Goal: Find contact information: Find contact information

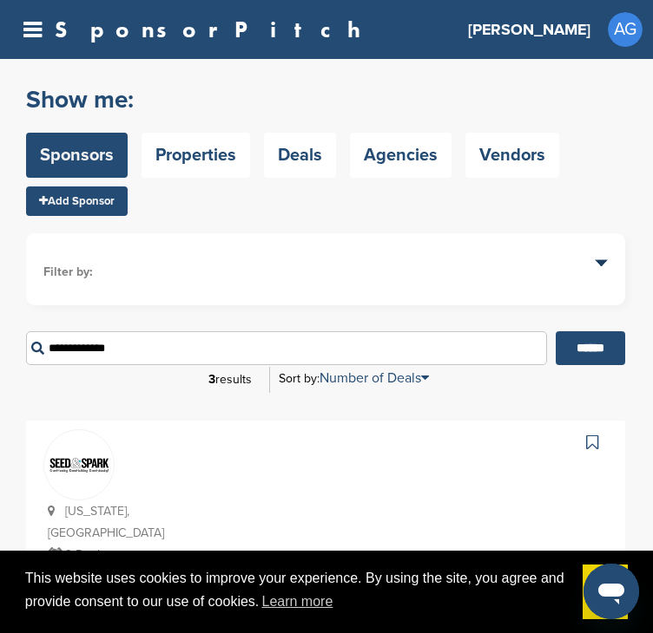
type input "**********"
click at [555, 332] on input "******" at bounding box center [589, 349] width 69 height 34
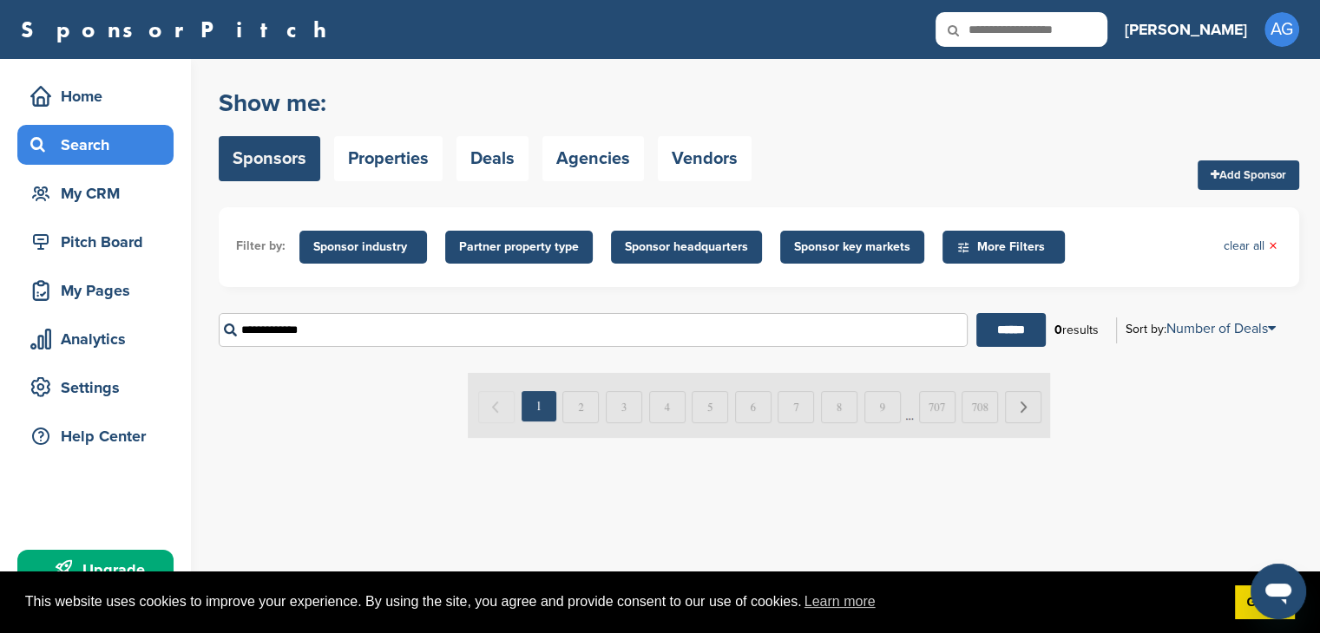
click at [310, 322] on input "**********" at bounding box center [593, 330] width 749 height 34
click at [309, 322] on input "**********" at bounding box center [593, 330] width 749 height 34
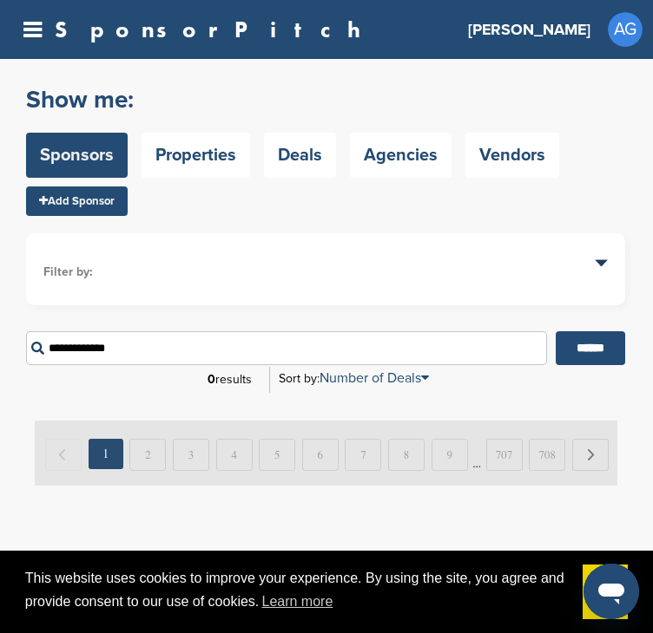
click at [89, 352] on input "**********" at bounding box center [286, 349] width 521 height 34
paste input "**********"
click at [555, 332] on input "******" at bounding box center [589, 349] width 69 height 34
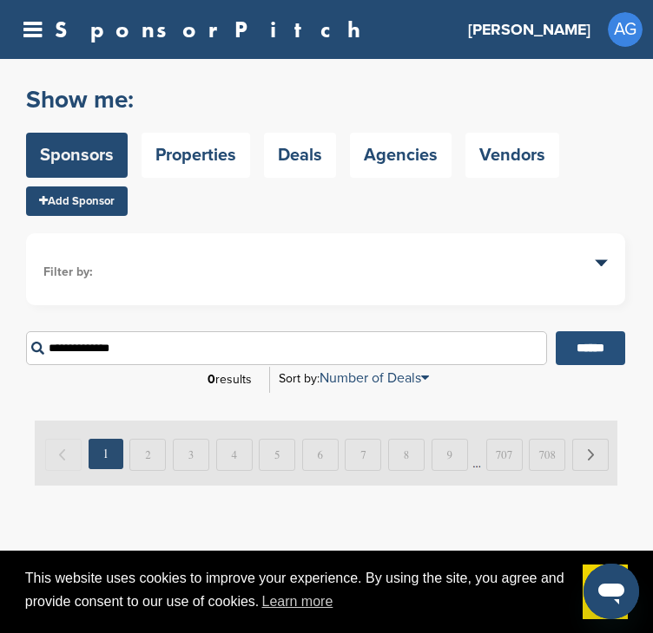
click at [594, 345] on input "******" at bounding box center [589, 349] width 69 height 34
click at [105, 348] on input "**********" at bounding box center [286, 349] width 521 height 34
paste input "**********"
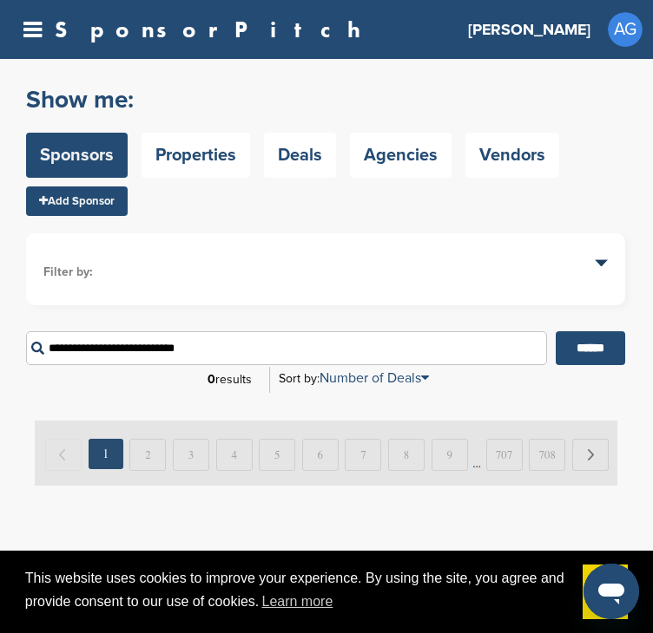
click at [555, 332] on input "******" at bounding box center [589, 349] width 69 height 34
click at [156, 339] on input "**********" at bounding box center [286, 349] width 521 height 34
paste input "text"
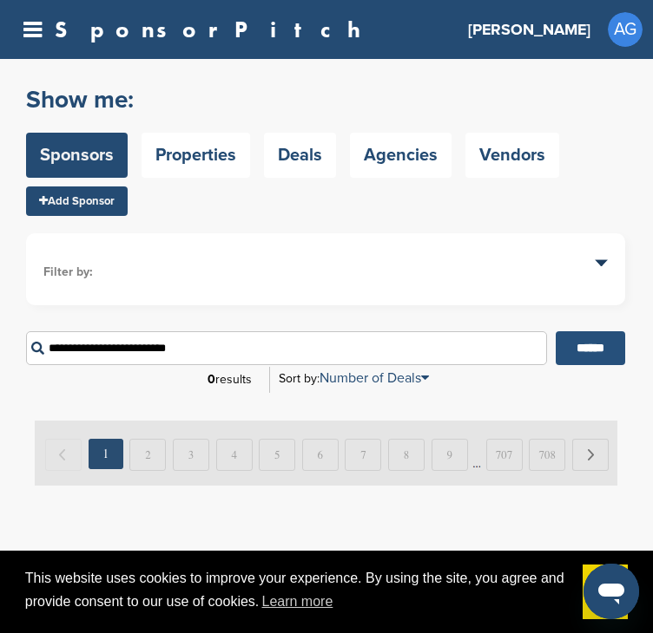
click at [567, 352] on input "******" at bounding box center [589, 349] width 69 height 34
click at [115, 355] on input "**********" at bounding box center [286, 349] width 521 height 34
paste input "text"
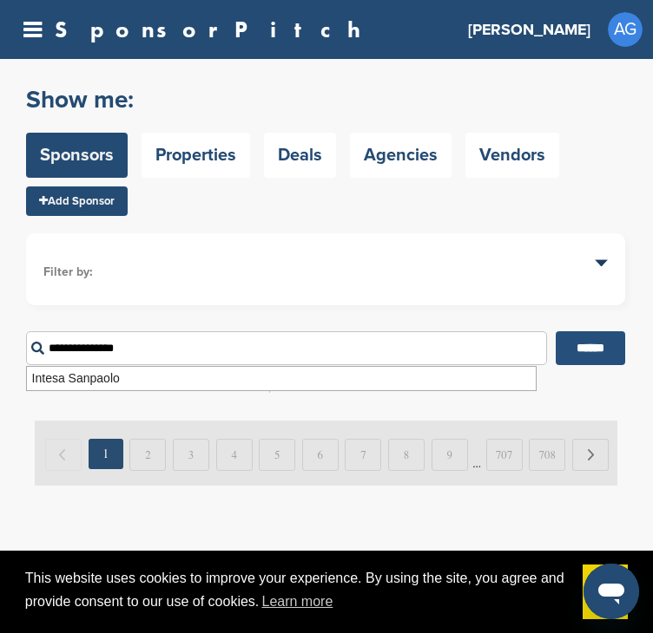
type input "**********"
click at [575, 347] on input "******" at bounding box center [589, 349] width 69 height 34
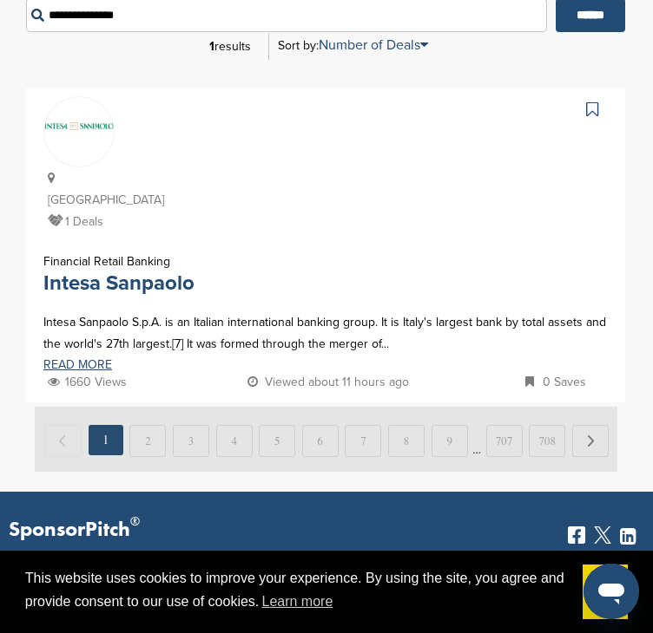
scroll to position [366, 0]
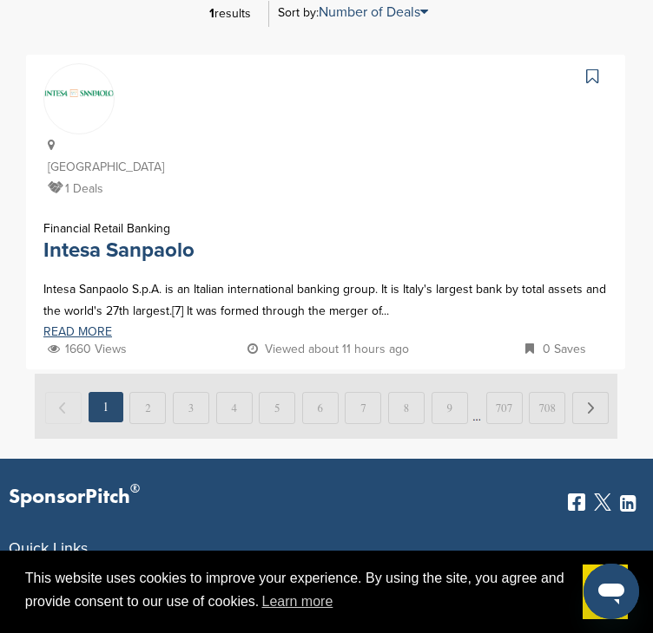
click at [305, 141] on div at bounding box center [378, 131] width 460 height 137
click at [97, 129] on div "Italy 1 Deals" at bounding box center [95, 131] width 104 height 137
click at [89, 238] on link "Intesa Sanpaolo" at bounding box center [118, 250] width 151 height 25
click at [584, 86] on link at bounding box center [593, 76] width 25 height 26
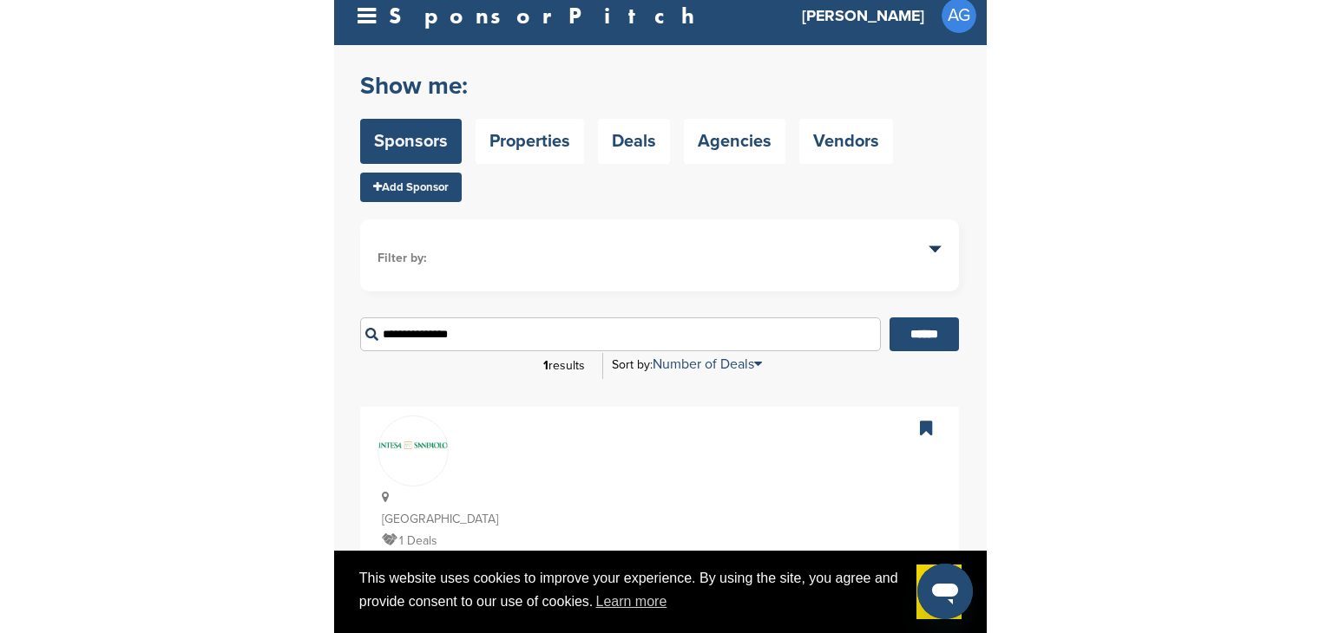
scroll to position [0, 0]
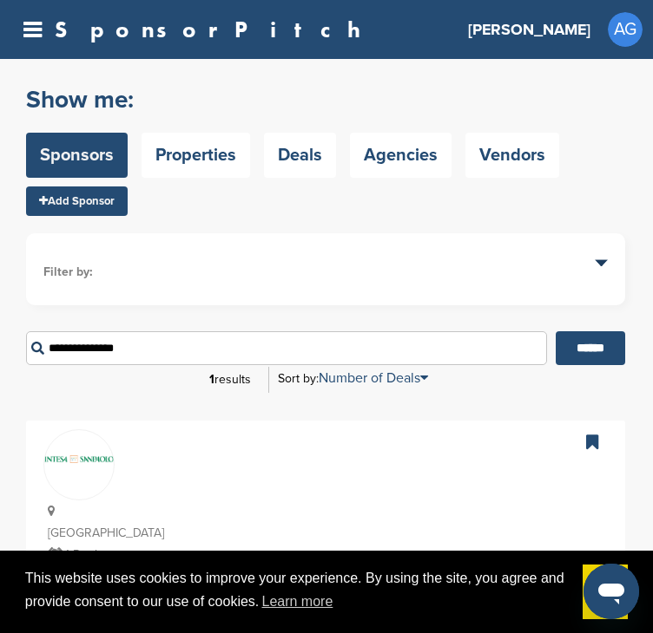
click at [100, 351] on input "**********" at bounding box center [286, 349] width 521 height 34
paste input "*********"
click at [606, 332] on input "******" at bounding box center [589, 349] width 69 height 34
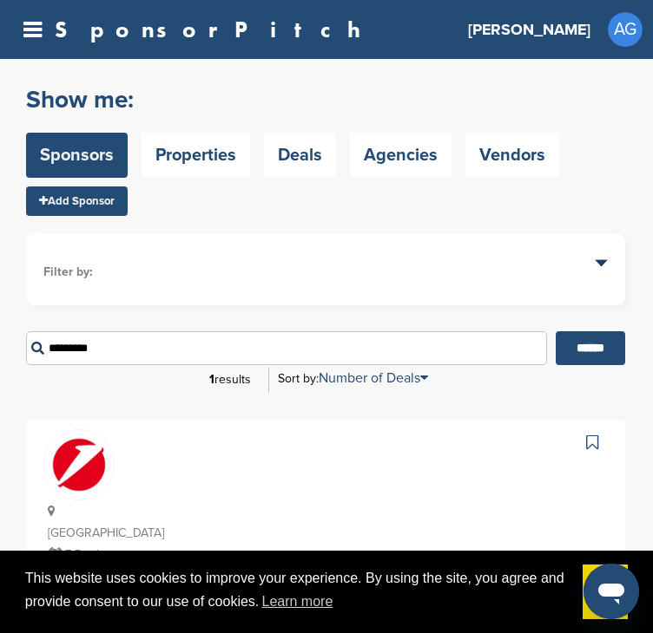
click at [588, 431] on link at bounding box center [593, 443] width 25 height 26
click at [245, 476] on div at bounding box center [378, 498] width 460 height 137
click at [75, 476] on img at bounding box center [78, 464] width 69 height 69
click at [88, 352] on input "*********" at bounding box center [286, 349] width 521 height 34
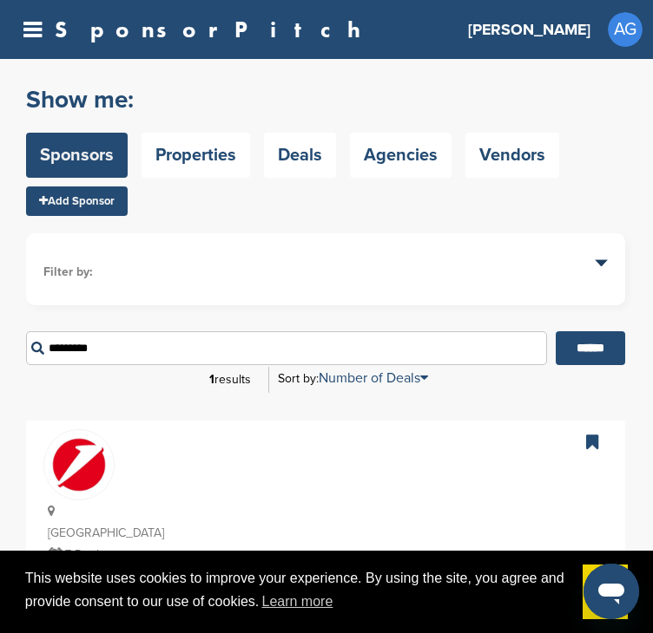
click at [88, 352] on input "*********" at bounding box center [286, 349] width 521 height 34
paste input "******"
click at [571, 338] on input "******" at bounding box center [589, 349] width 69 height 34
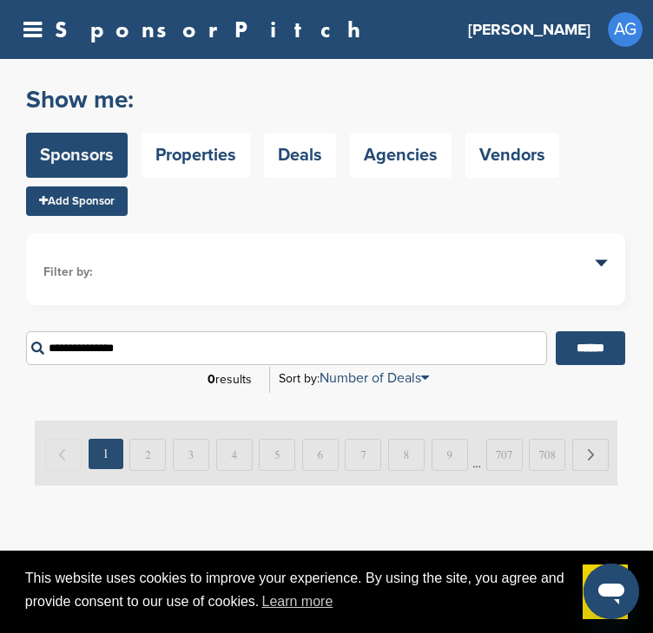
click at [110, 349] on input "**********" at bounding box center [286, 349] width 521 height 34
paste input "text"
click at [555, 332] on input "******" at bounding box center [589, 349] width 69 height 34
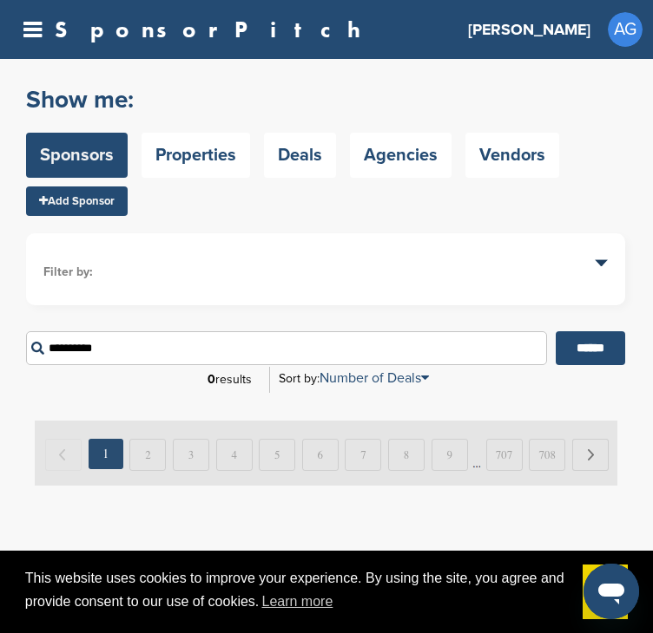
click at [82, 358] on input "**********" at bounding box center [286, 349] width 521 height 34
paste input "text"
click at [555, 332] on input "******" at bounding box center [589, 349] width 69 height 34
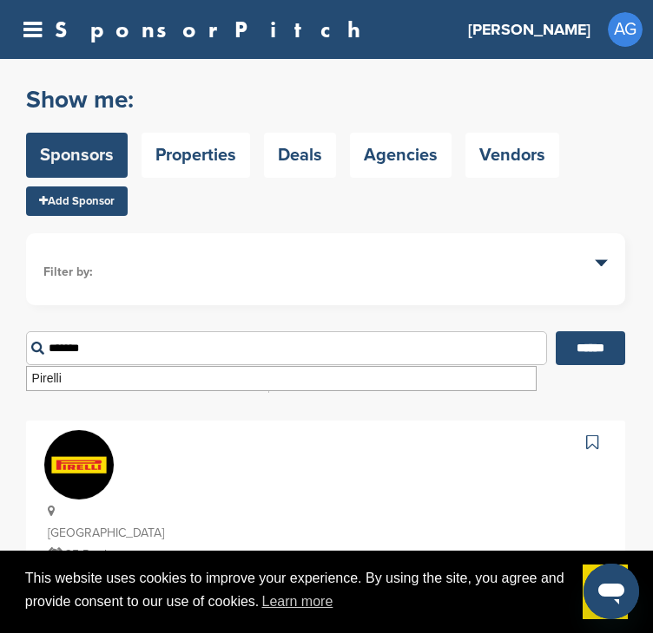
click at [161, 493] on div at bounding box center [378, 498] width 460 height 137
click at [75, 475] on img at bounding box center [78, 464] width 69 height 69
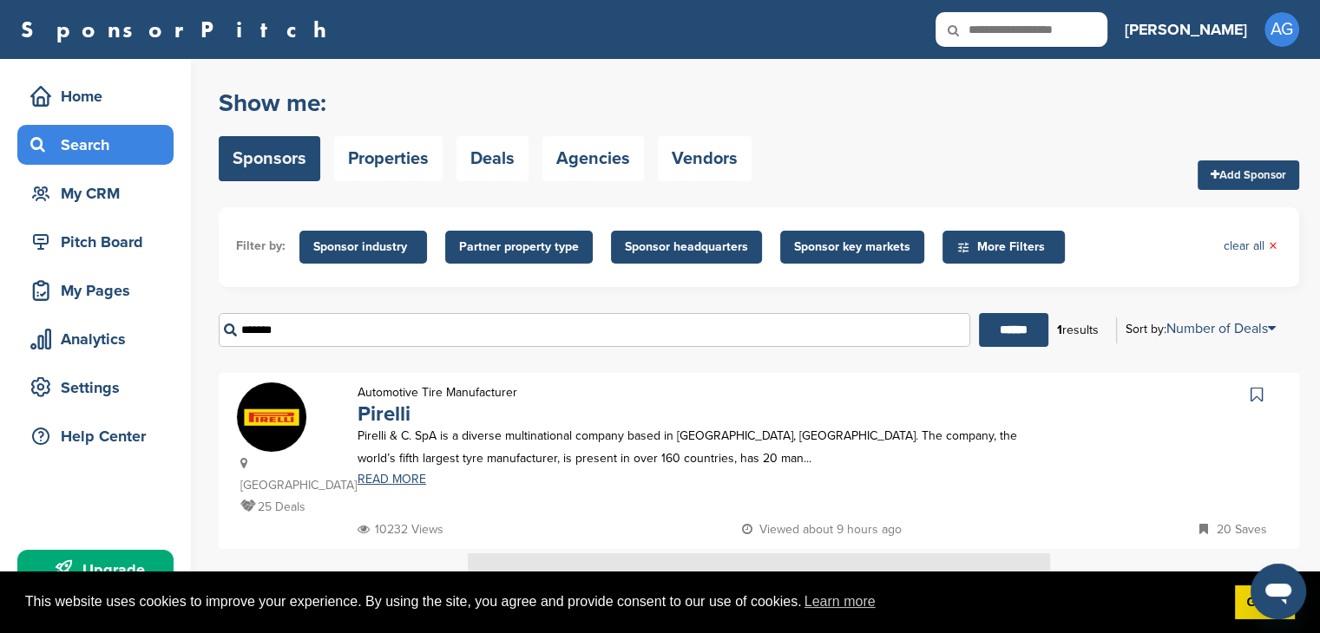
click at [652, 397] on icon at bounding box center [1257, 394] width 12 height 17
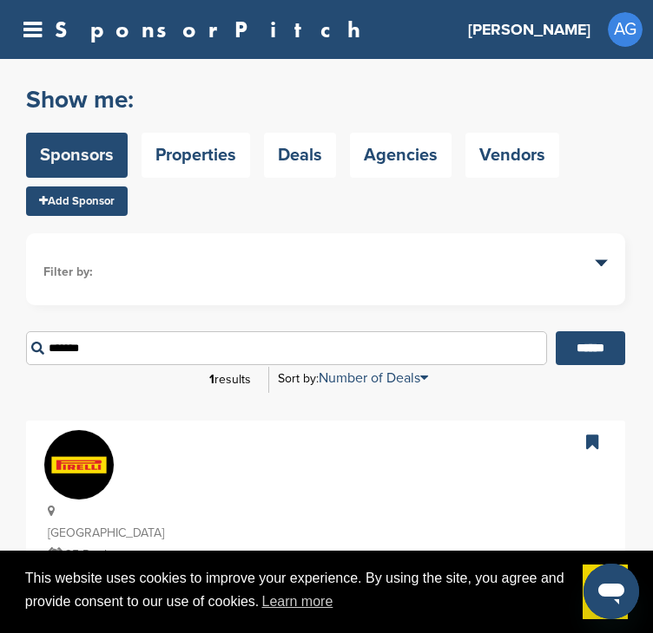
click at [69, 351] on input "*******" at bounding box center [286, 349] width 521 height 34
paste input "text"
type input "****"
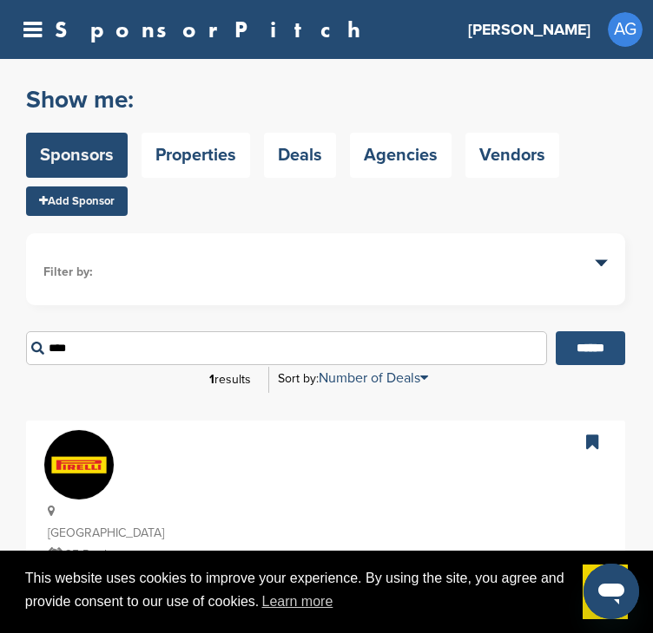
click at [595, 344] on input "******" at bounding box center [589, 349] width 69 height 34
click at [73, 503] on p "[GEOGRAPHIC_DATA]" at bounding box center [98, 522] width 100 height 43
click at [68, 476] on span at bounding box center [78, 458] width 69 height 56
click at [592, 437] on icon at bounding box center [592, 442] width 12 height 17
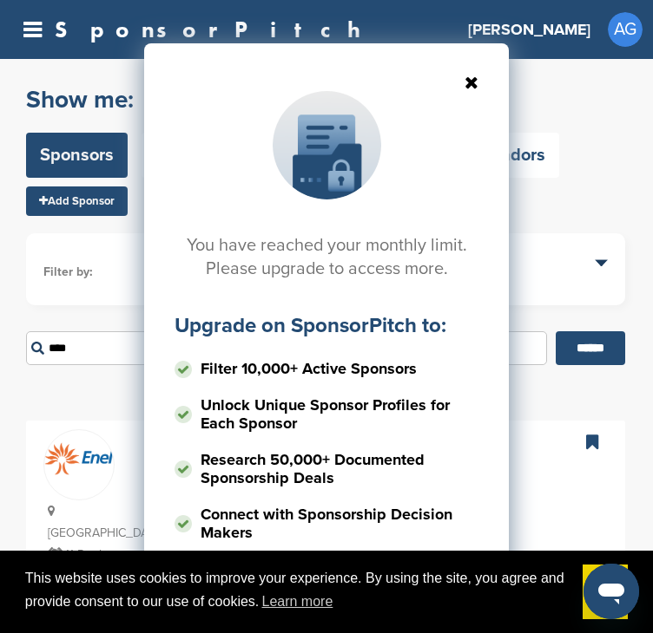
click at [469, 84] on icon at bounding box center [326, 82] width 304 height 17
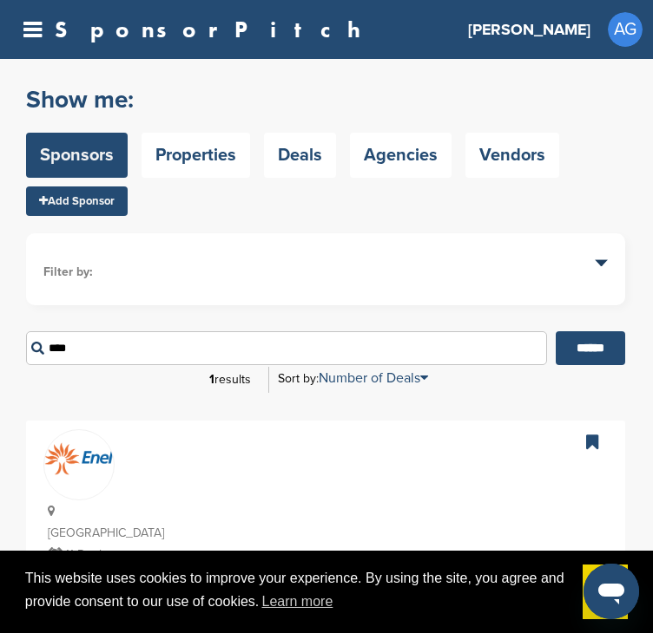
click at [89, 480] on span at bounding box center [78, 458] width 69 height 56
click at [35, 33] on icon at bounding box center [32, 30] width 18 height 22
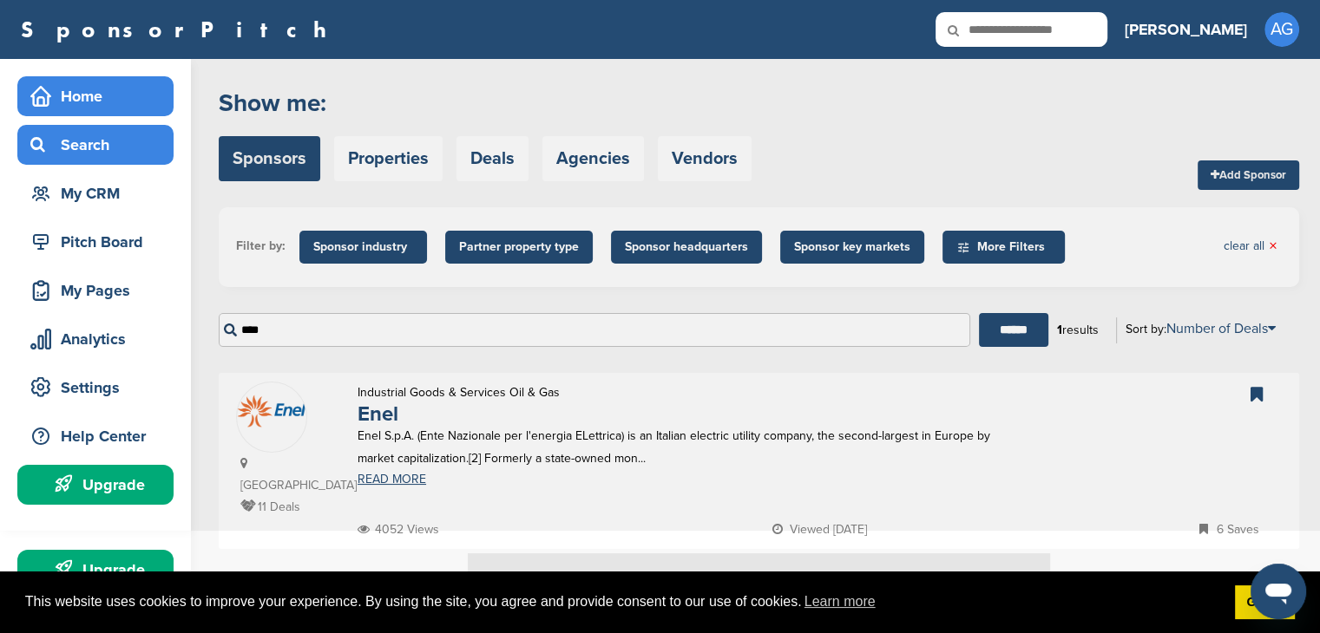
click at [94, 97] on div "Home" at bounding box center [100, 96] width 148 height 31
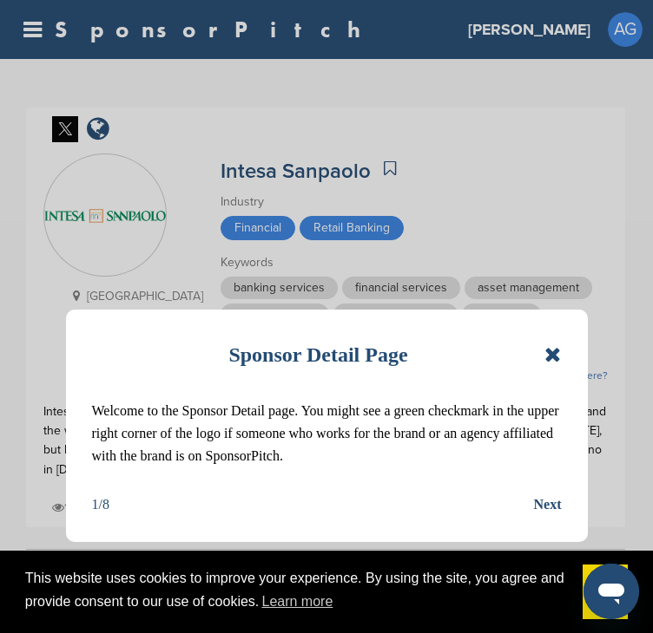
click at [553, 353] on icon at bounding box center [552, 355] width 16 height 21
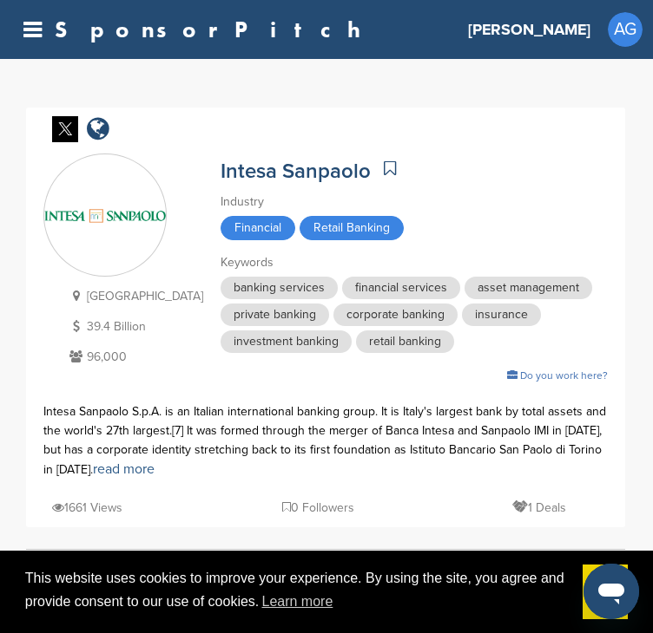
click at [110, 474] on link "read more" at bounding box center [124, 469] width 62 height 17
click at [384, 161] on icon at bounding box center [390, 168] width 12 height 17
drag, startPoint x: 658, startPoint y: 97, endPoint x: 597, endPoint y: 132, distance: 70.0
click at [597, 132] on div at bounding box center [325, 130] width 564 height 29
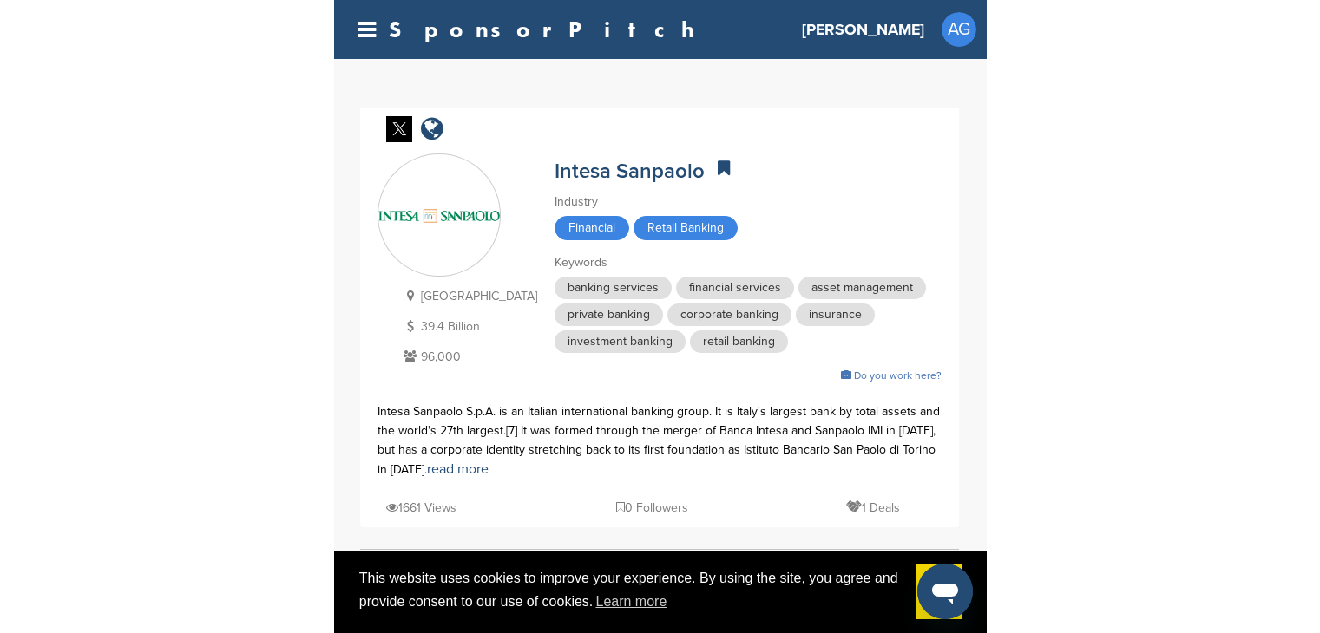
scroll to position [554, 0]
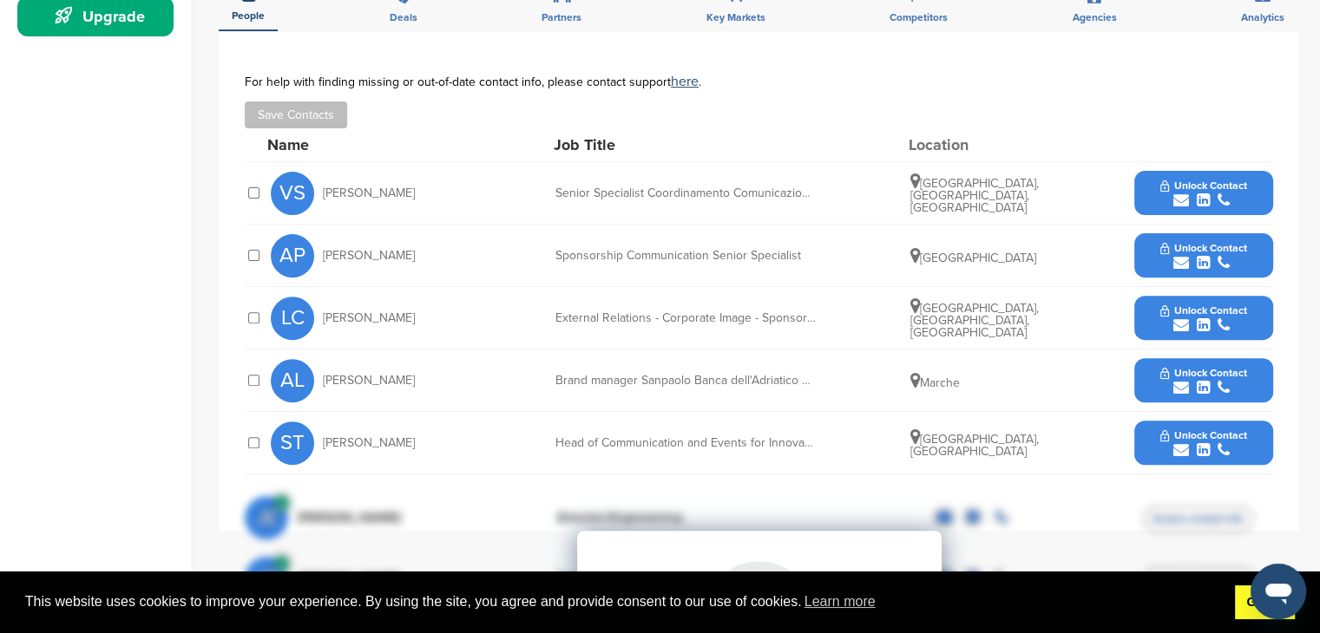
click at [652, 614] on link "Got it!" at bounding box center [1265, 603] width 60 height 35
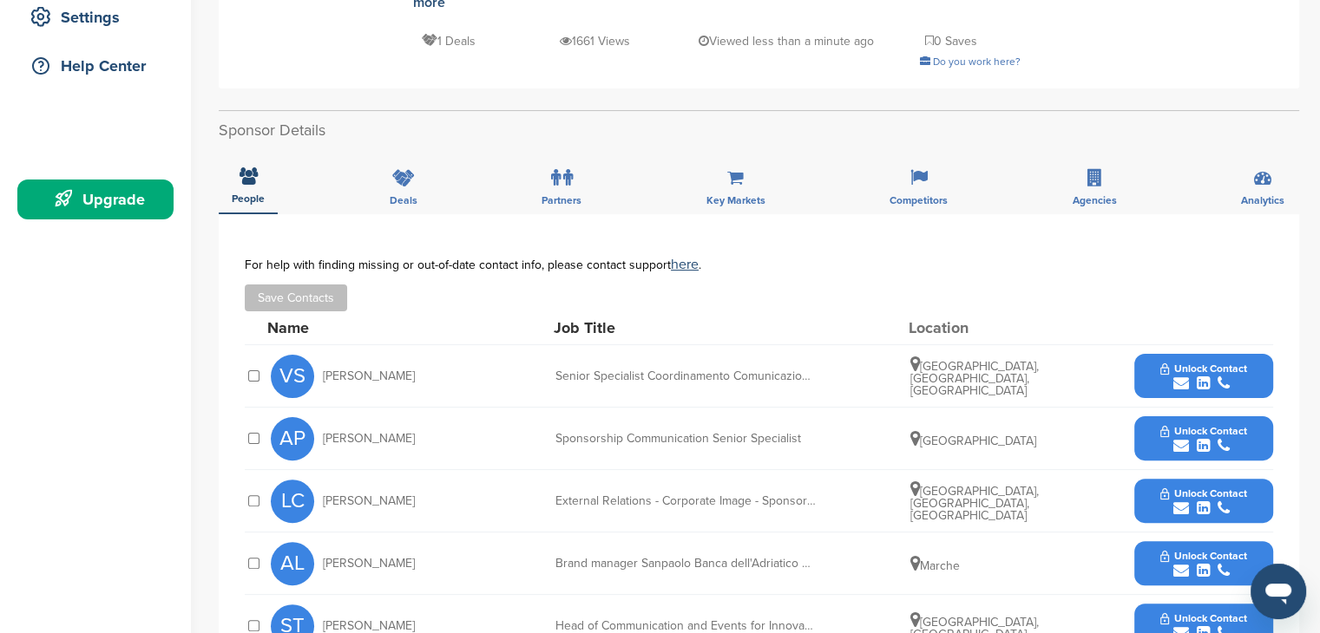
scroll to position [363, 0]
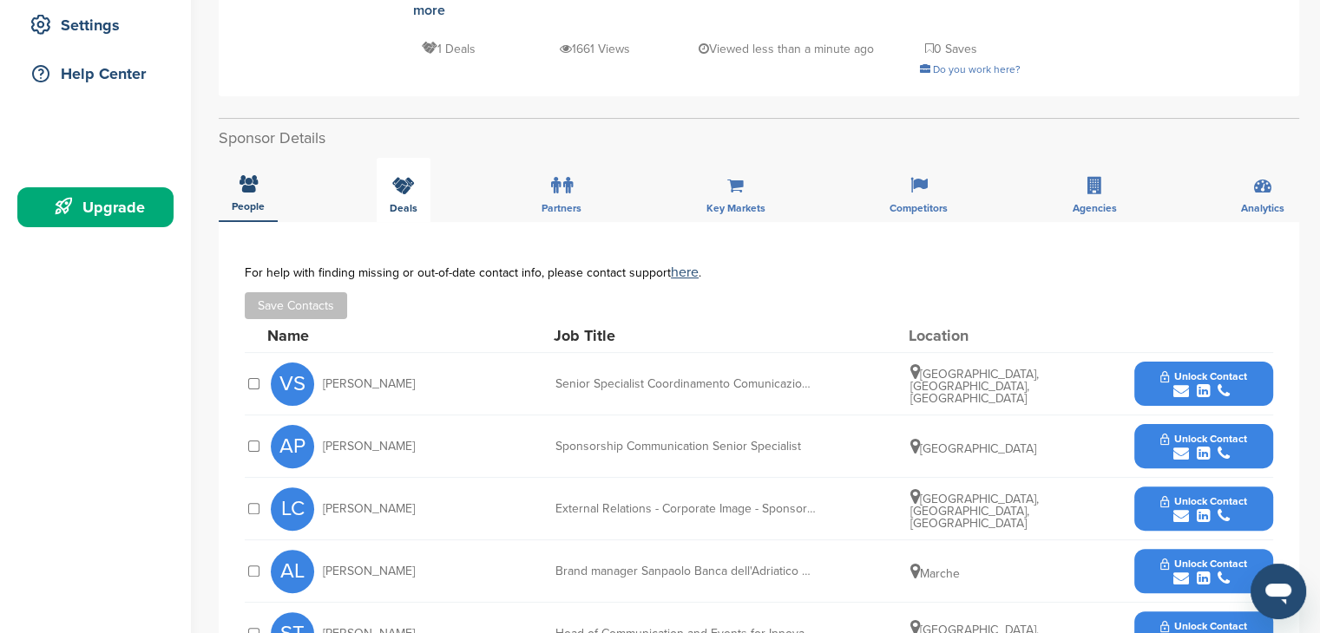
click at [411, 188] on icon at bounding box center [403, 185] width 23 height 17
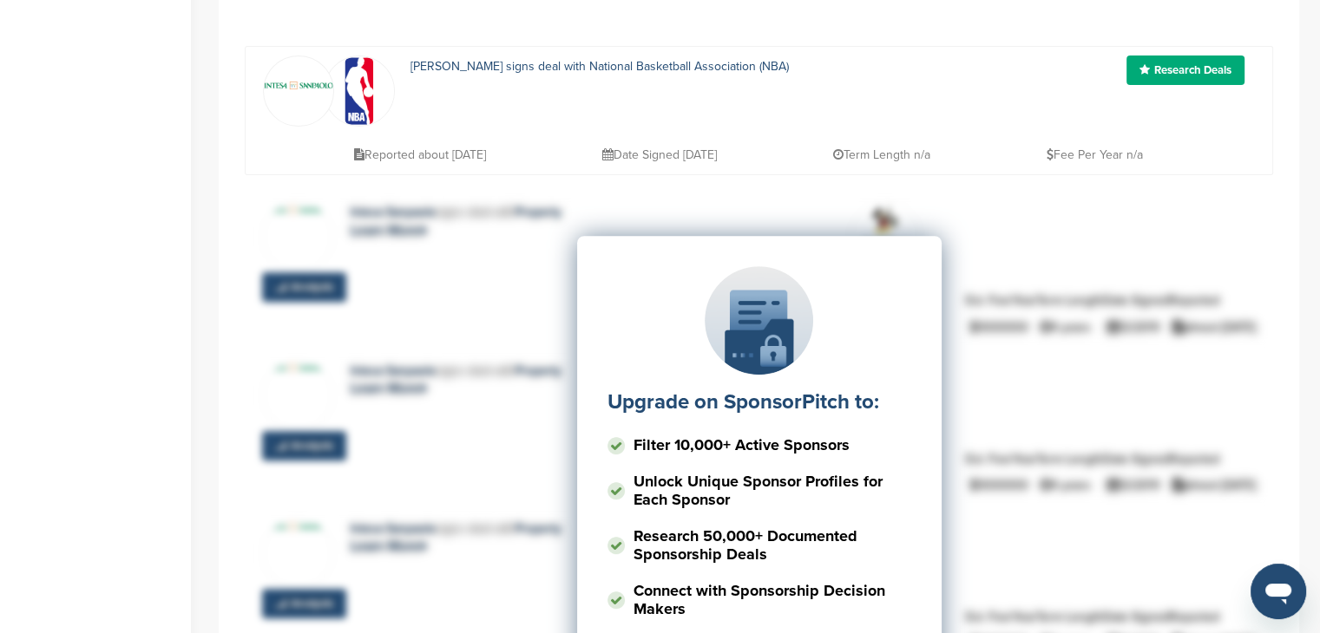
scroll to position [304, 0]
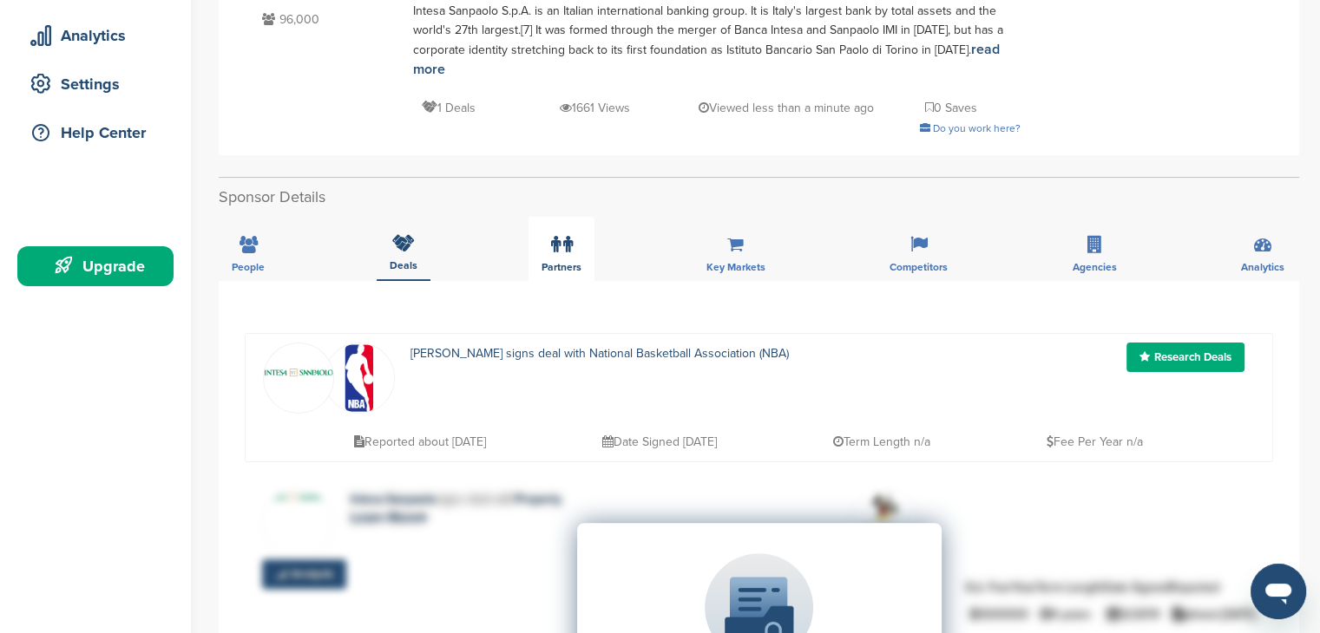
click at [552, 255] on label at bounding box center [562, 244] width 22 height 35
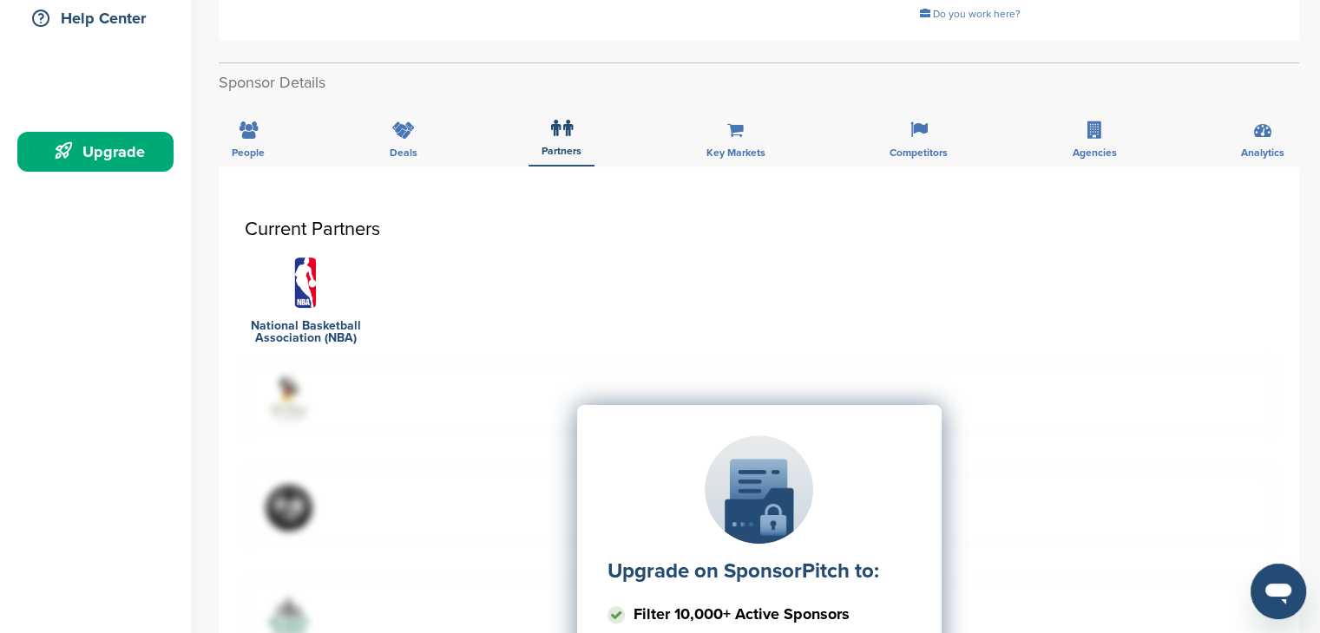
scroll to position [115, 0]
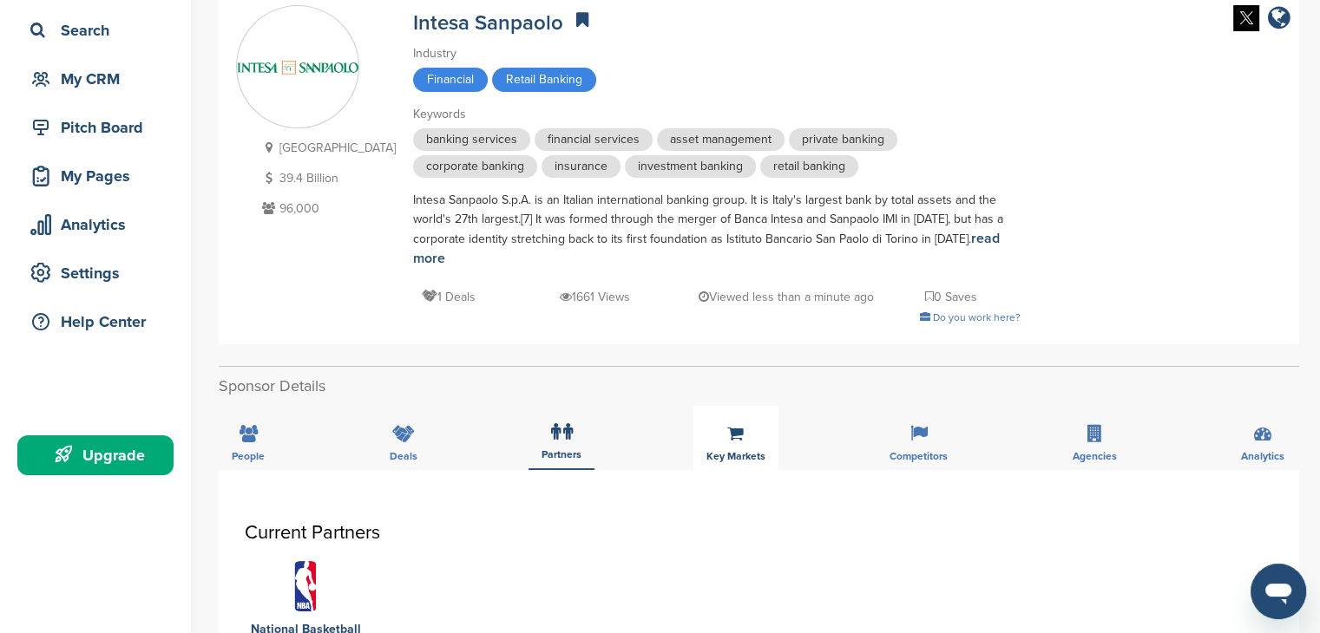
click at [652, 444] on div "Key Markets" at bounding box center [735, 438] width 85 height 64
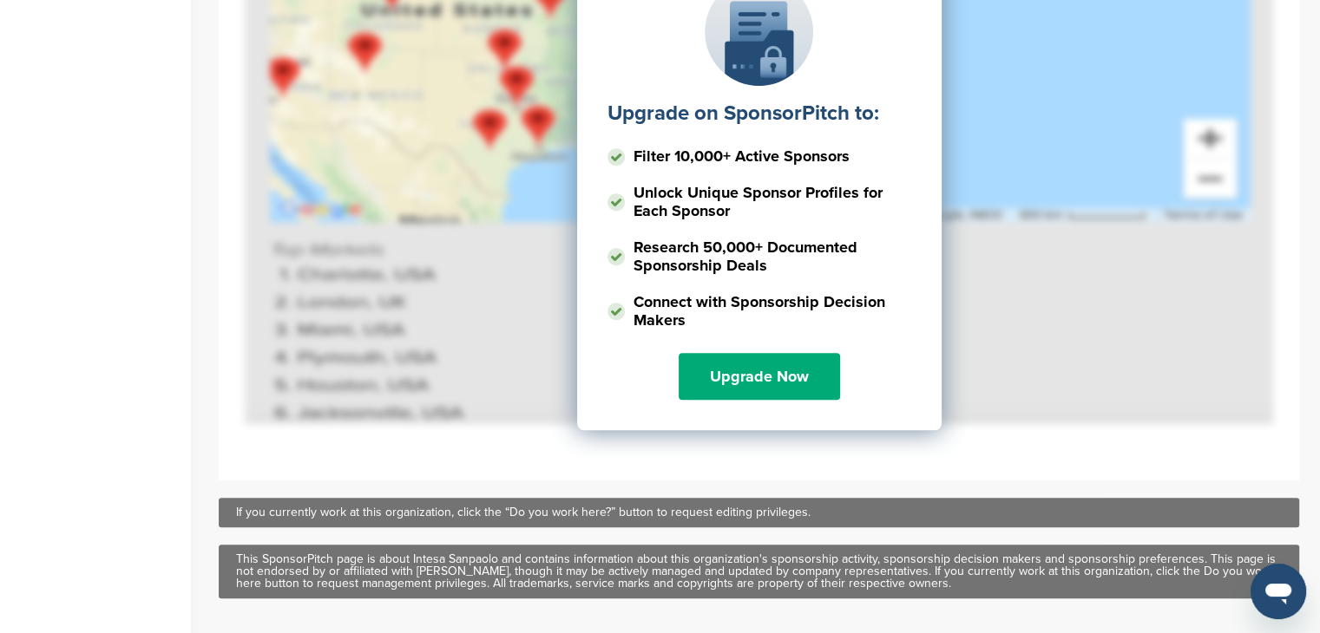
scroll to position [347, 0]
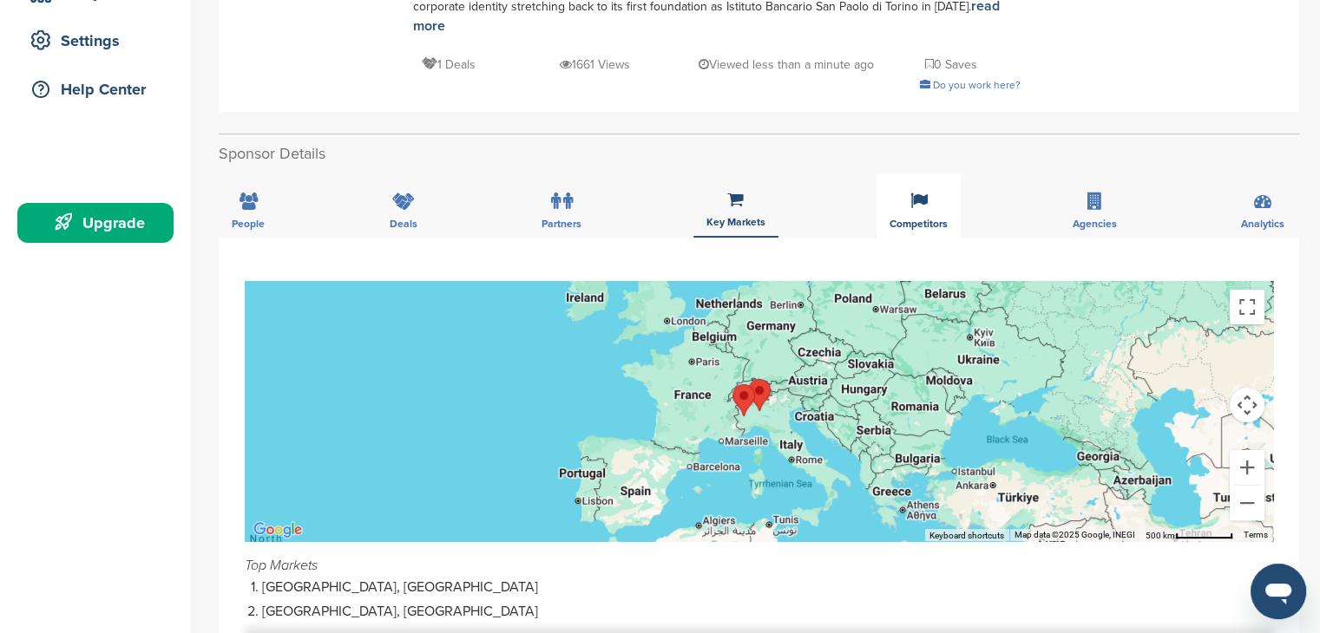
click at [265, 223] on span "Competitors" at bounding box center [248, 224] width 33 height 10
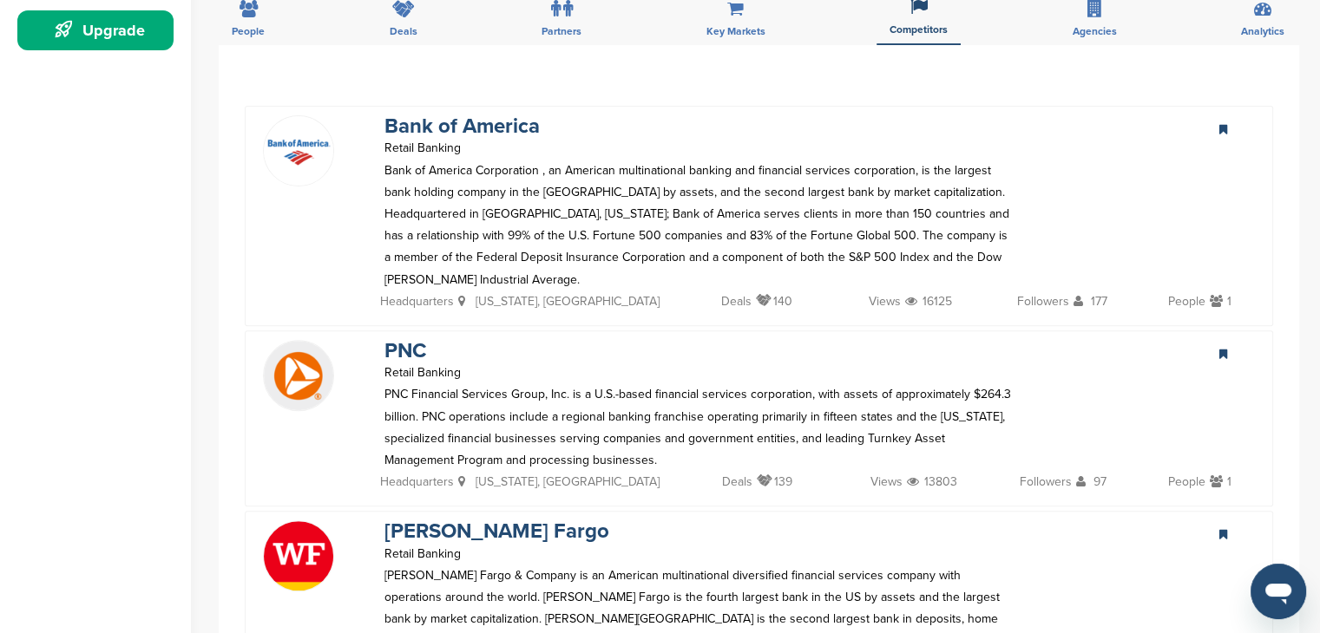
scroll to position [0, 0]
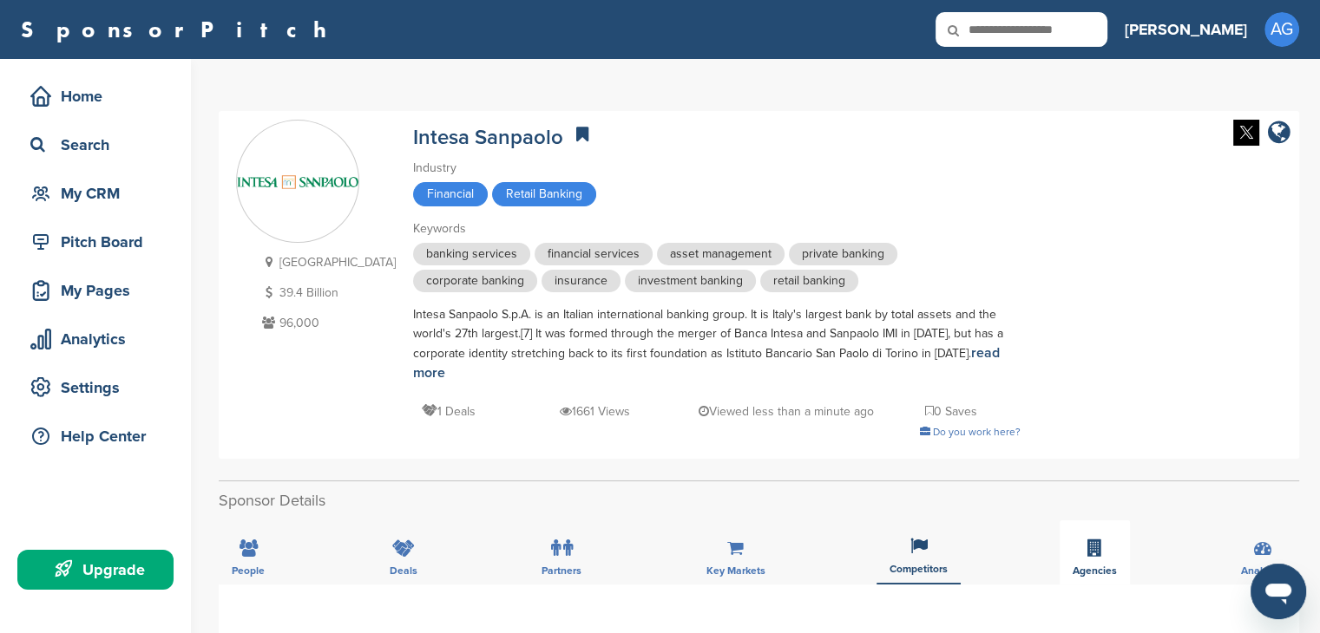
click at [652, 551] on div "Agencies" at bounding box center [1095, 553] width 70 height 64
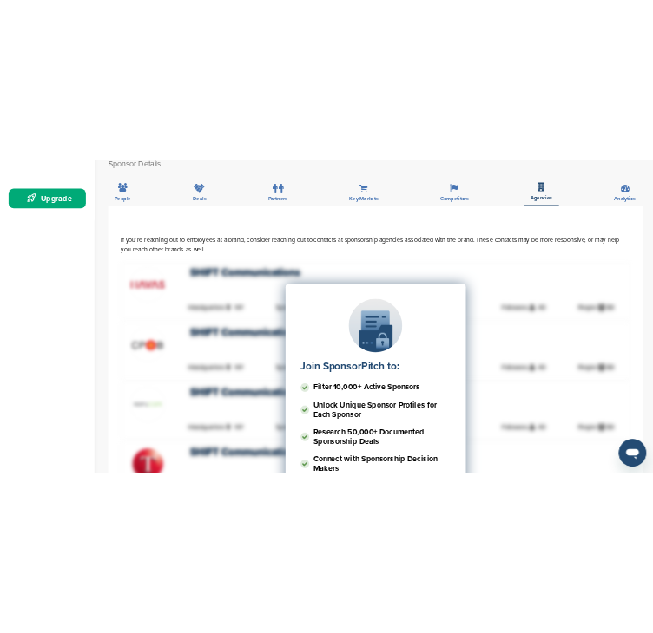
scroll to position [489, 0]
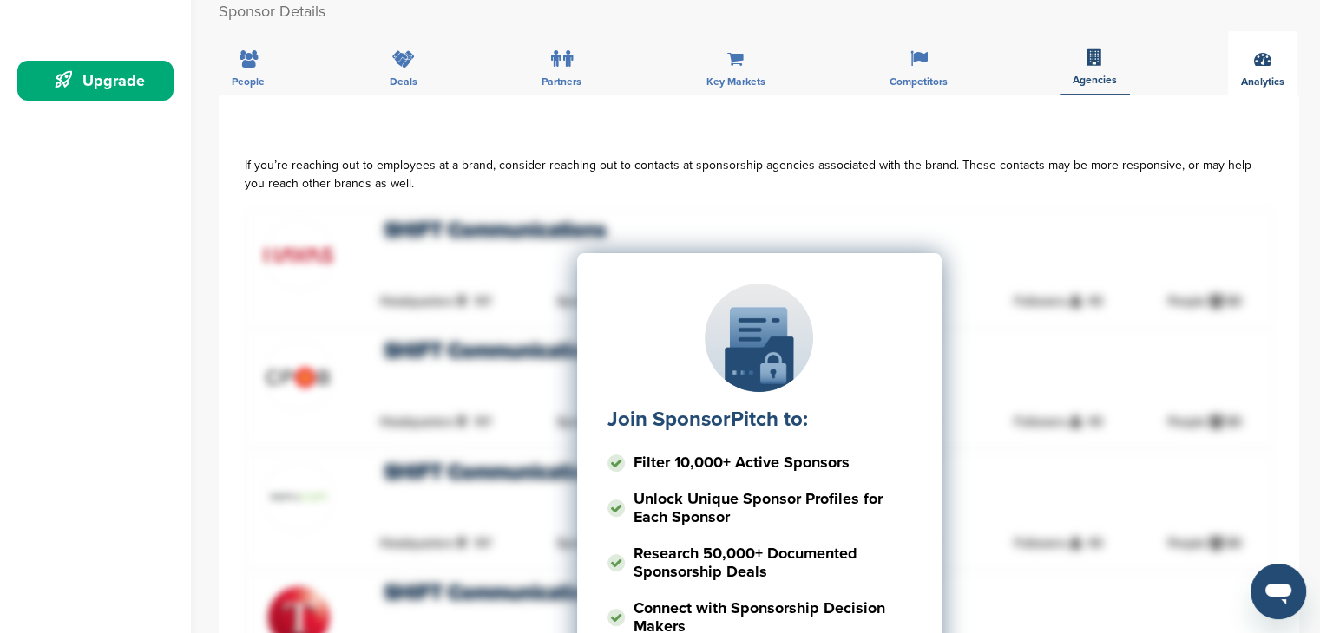
click at [265, 77] on span "Analytics" at bounding box center [248, 81] width 33 height 10
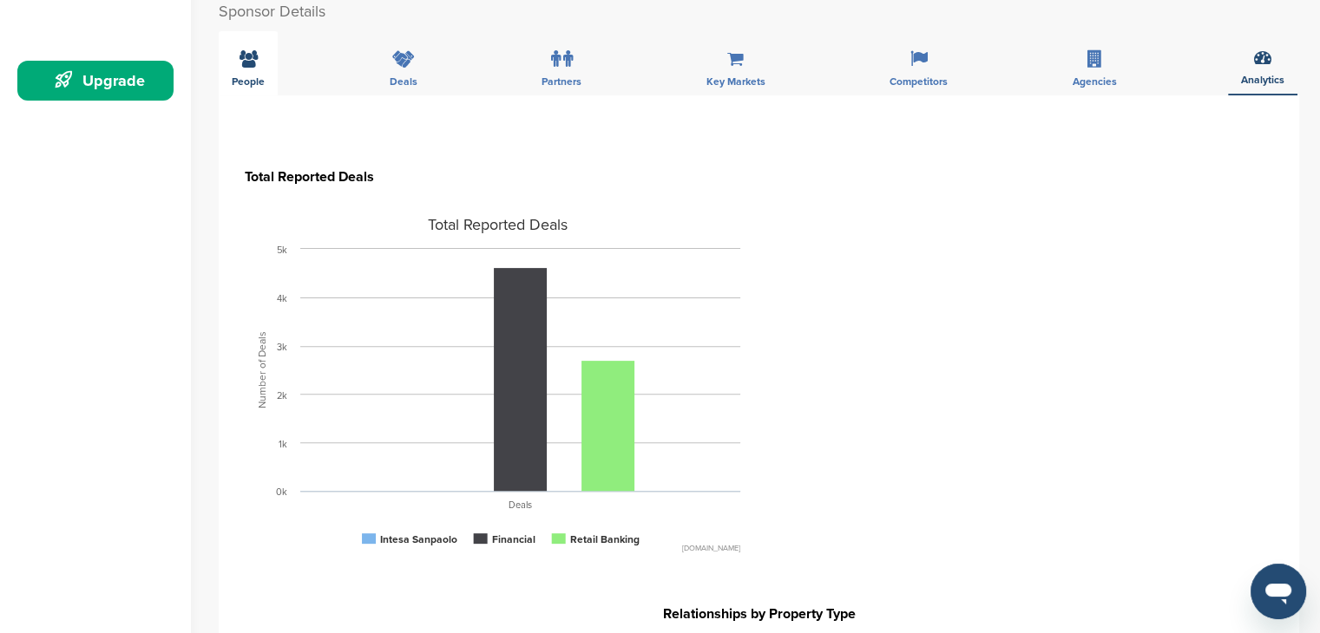
click at [263, 61] on div "People" at bounding box center [248, 63] width 59 height 64
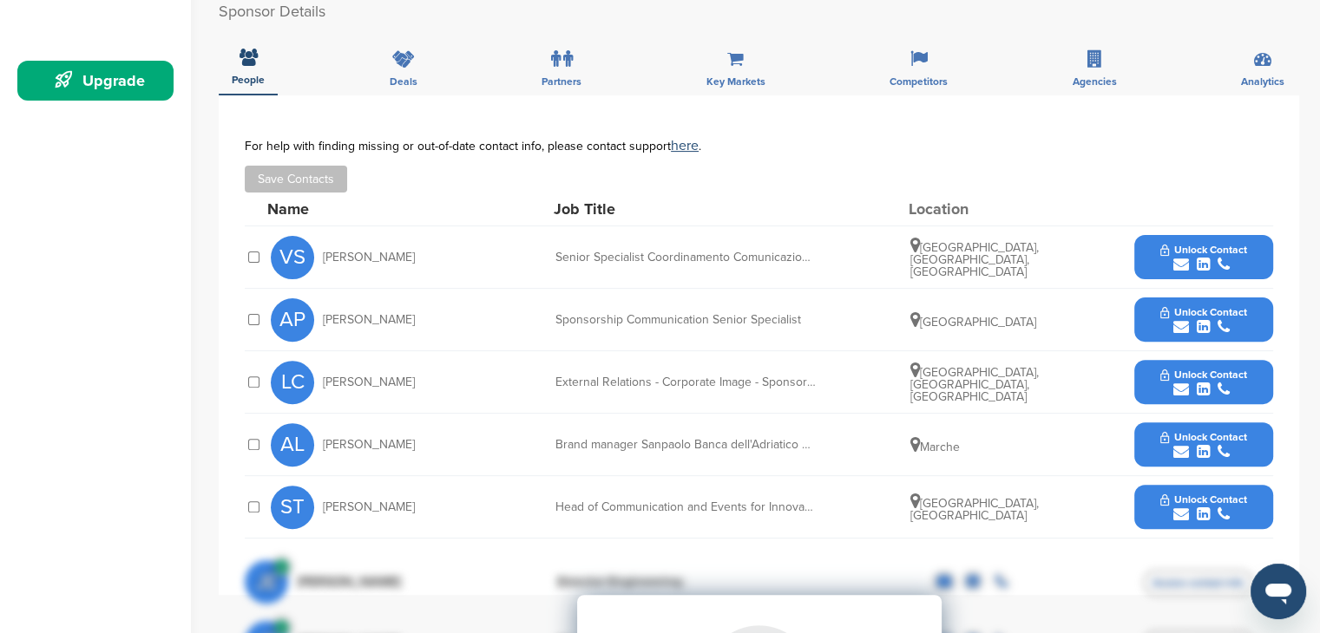
click at [652, 504] on div "Head of Communication and Events for Innovation" at bounding box center [685, 508] width 260 height 12
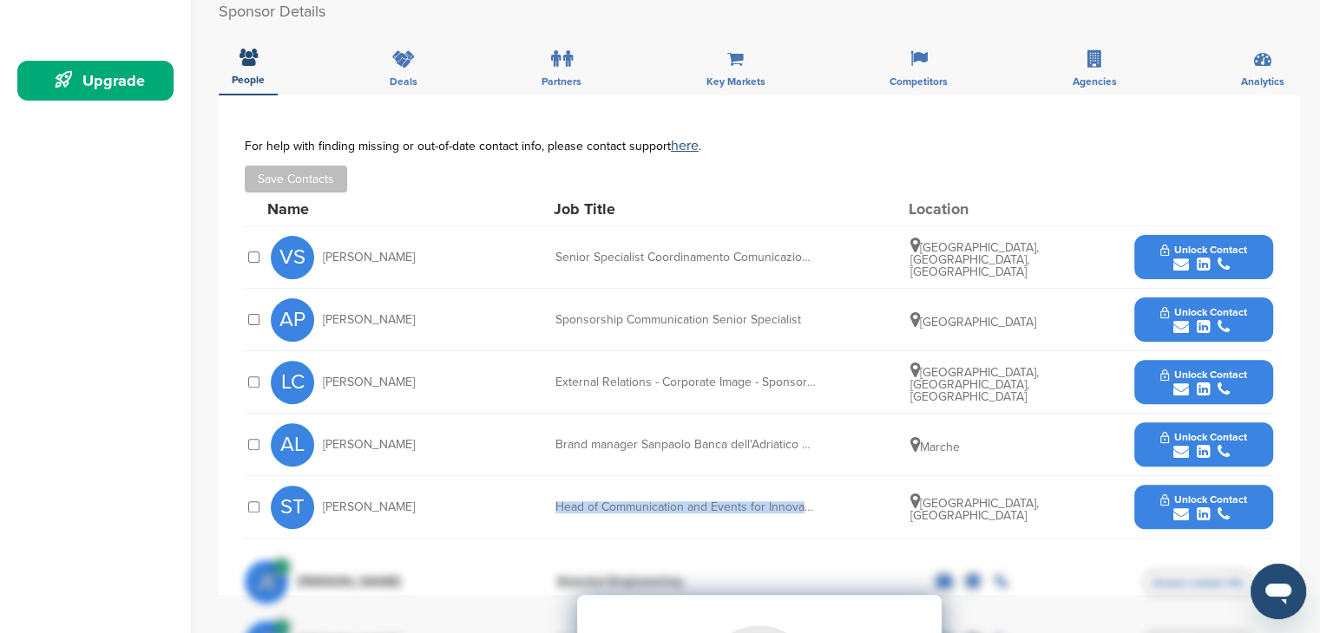
click at [652, 504] on div "Head of Communication and Events for Innovation" at bounding box center [685, 508] width 260 height 12
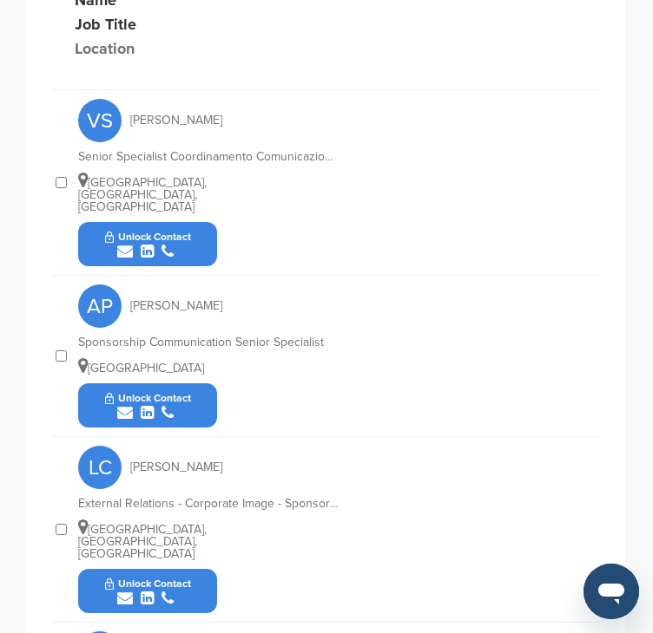
scroll to position [685, 0]
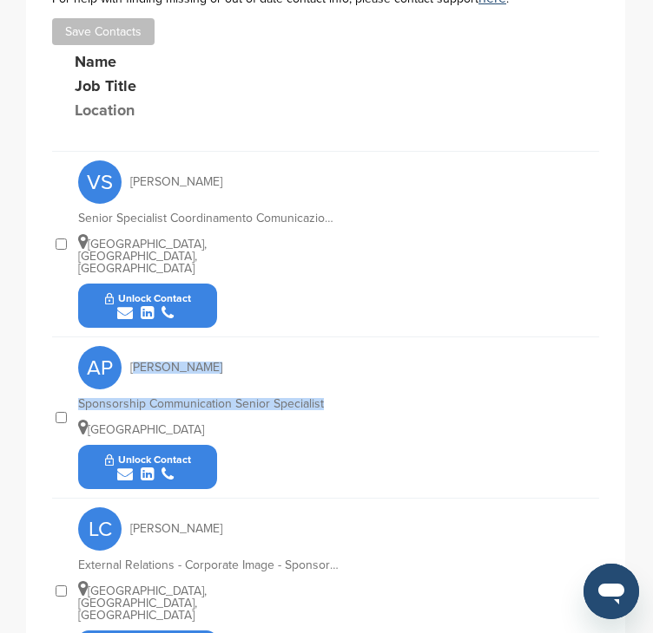
drag, startPoint x: 130, startPoint y: 340, endPoint x: 358, endPoint y: 366, distance: 228.9
click at [358, 366] on div "AP Alessandra Pastori Sponsorship Communication Senior Specialist Italy Unlock …" at bounding box center [338, 418] width 521 height 161
copy div "Alessandra Pastori Sponsorship Communication Senior Specialist"
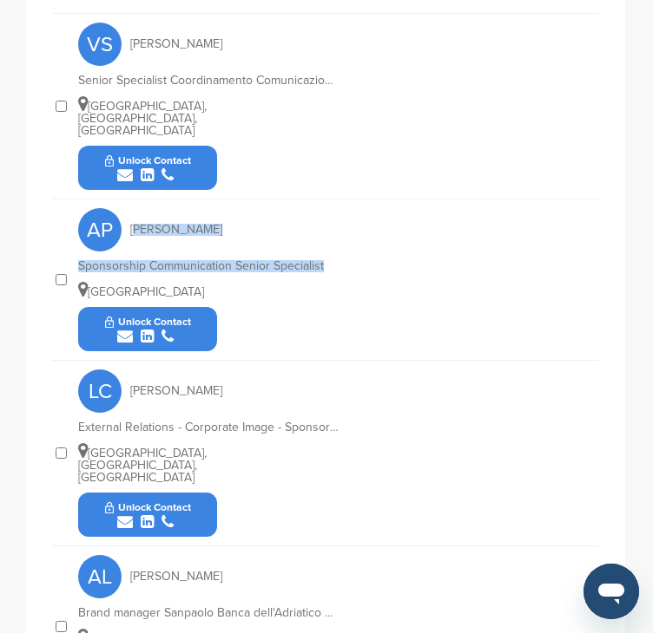
scroll to position [850, 0]
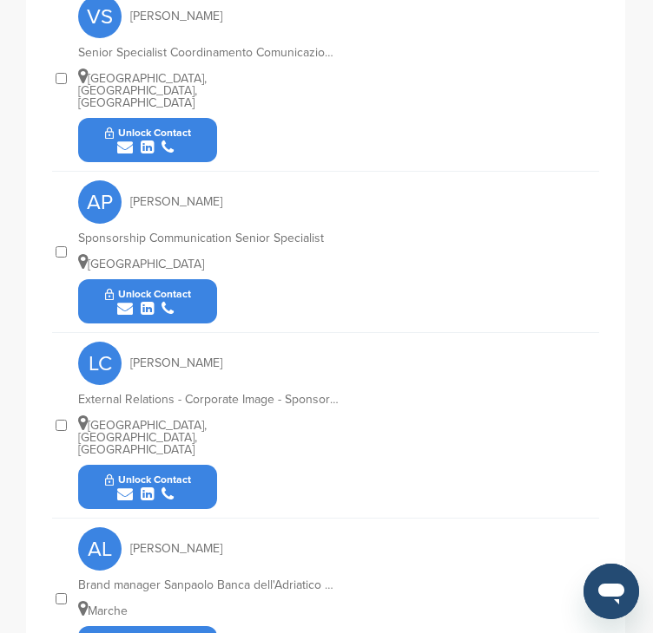
click at [130, 358] on span "Luigi Coppola" at bounding box center [176, 364] width 92 height 12
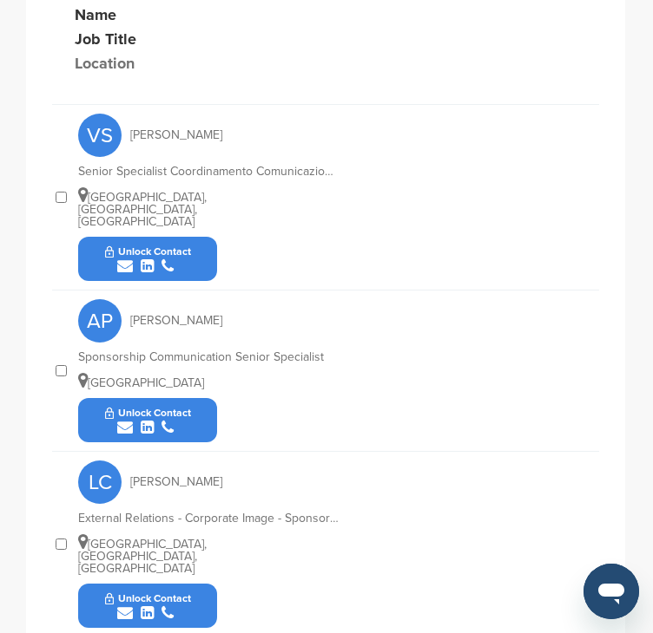
scroll to position [692, 0]
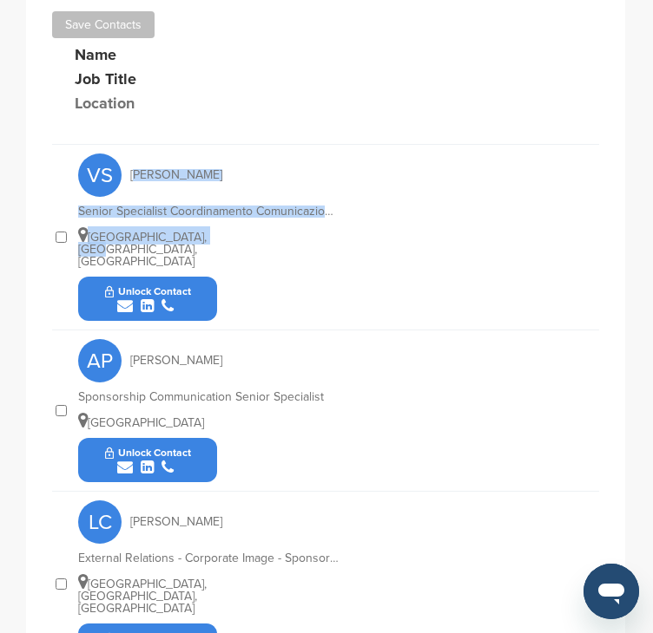
drag, startPoint x: 132, startPoint y: 174, endPoint x: 215, endPoint y: 232, distance: 101.1
click at [215, 232] on div "VS Valentina Salerno Senior Specialist Coordinamento Comunicazione sui Territor…" at bounding box center [338, 237] width 521 height 185
copy div "Valentina Salerno Senior Specialist Coordinamento Comunicazione sui Territori |…"
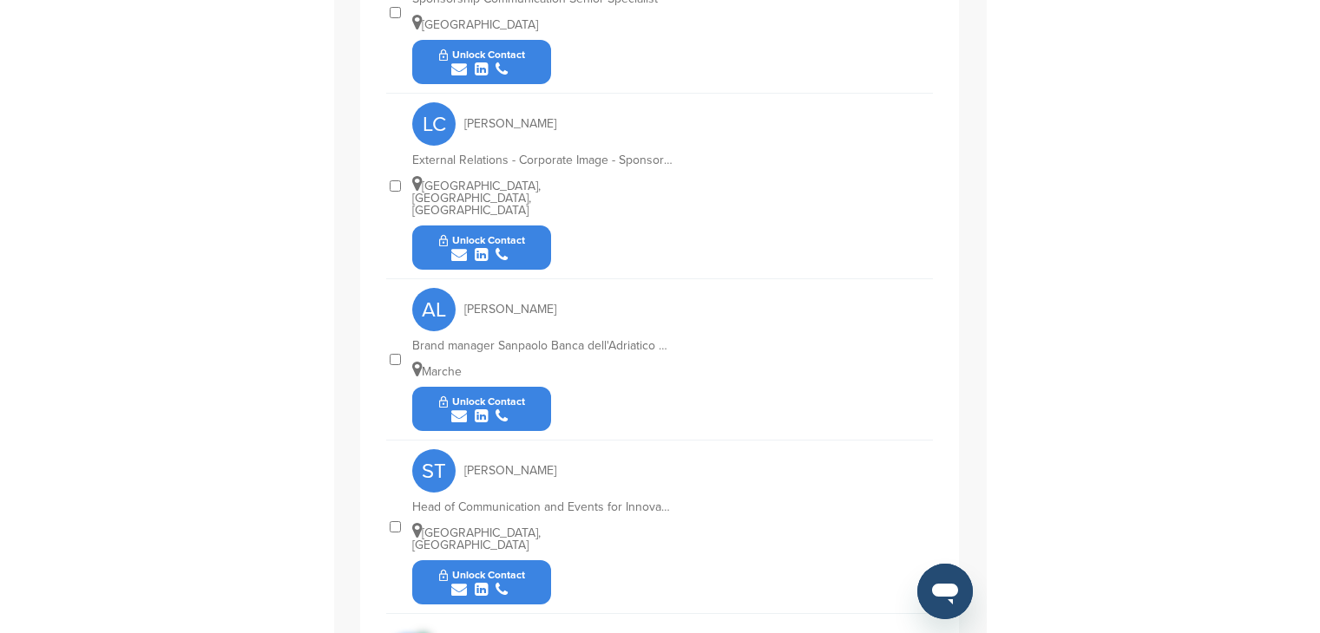
scroll to position [0, 0]
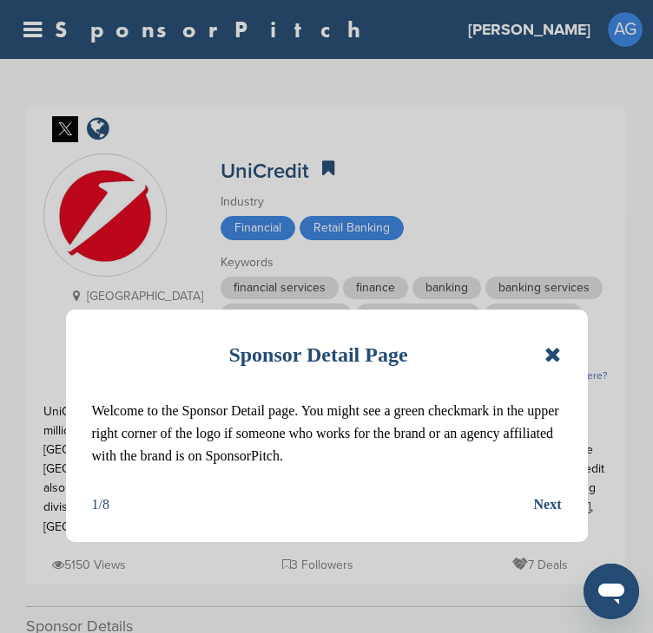
click at [556, 356] on icon at bounding box center [552, 355] width 16 height 21
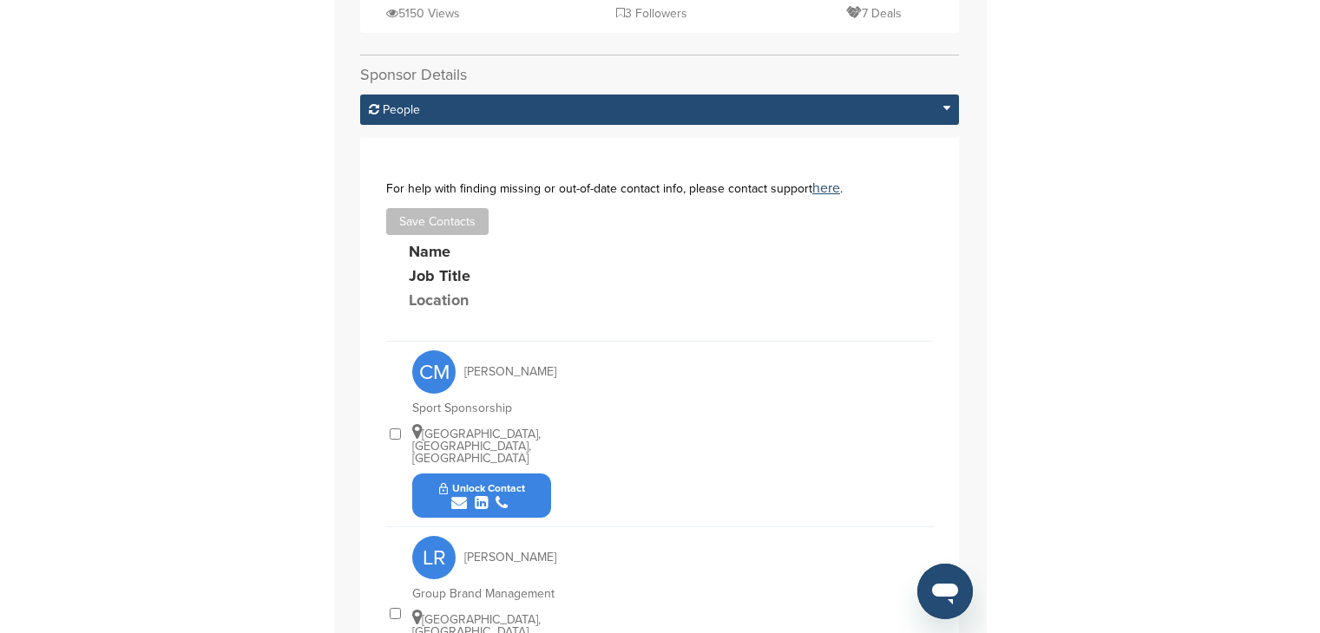
scroll to position [562, 0]
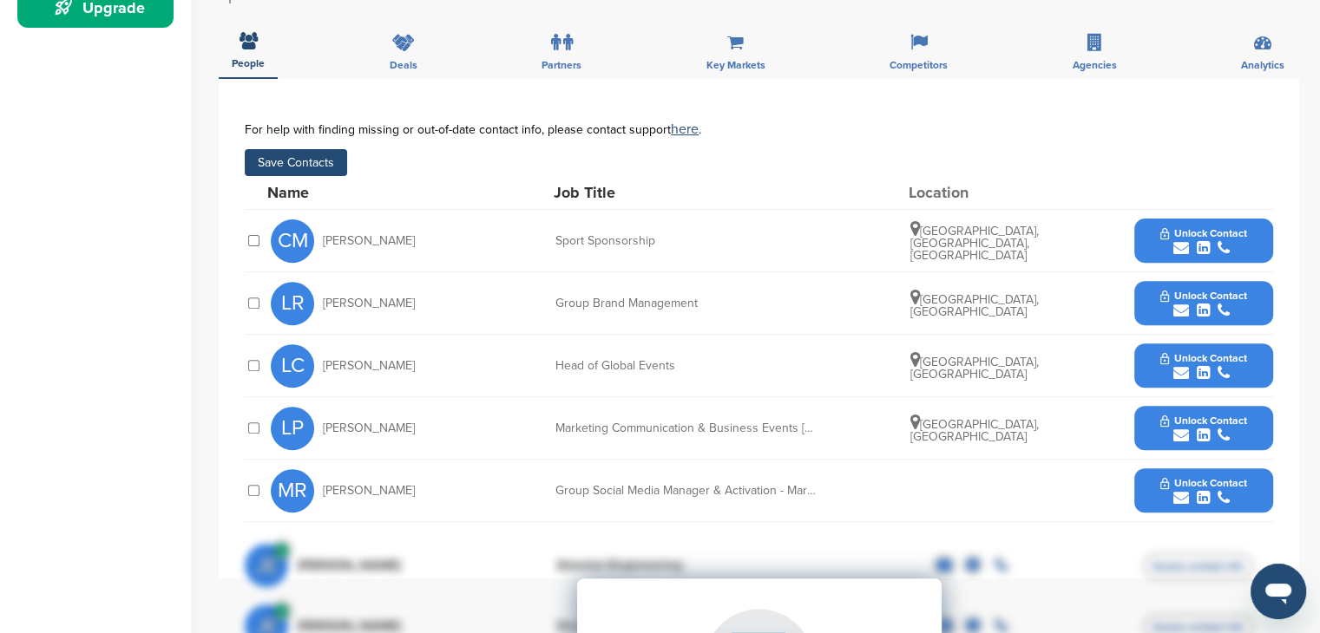
click at [243, 431] on div "**********" at bounding box center [759, 329] width 1080 height 500
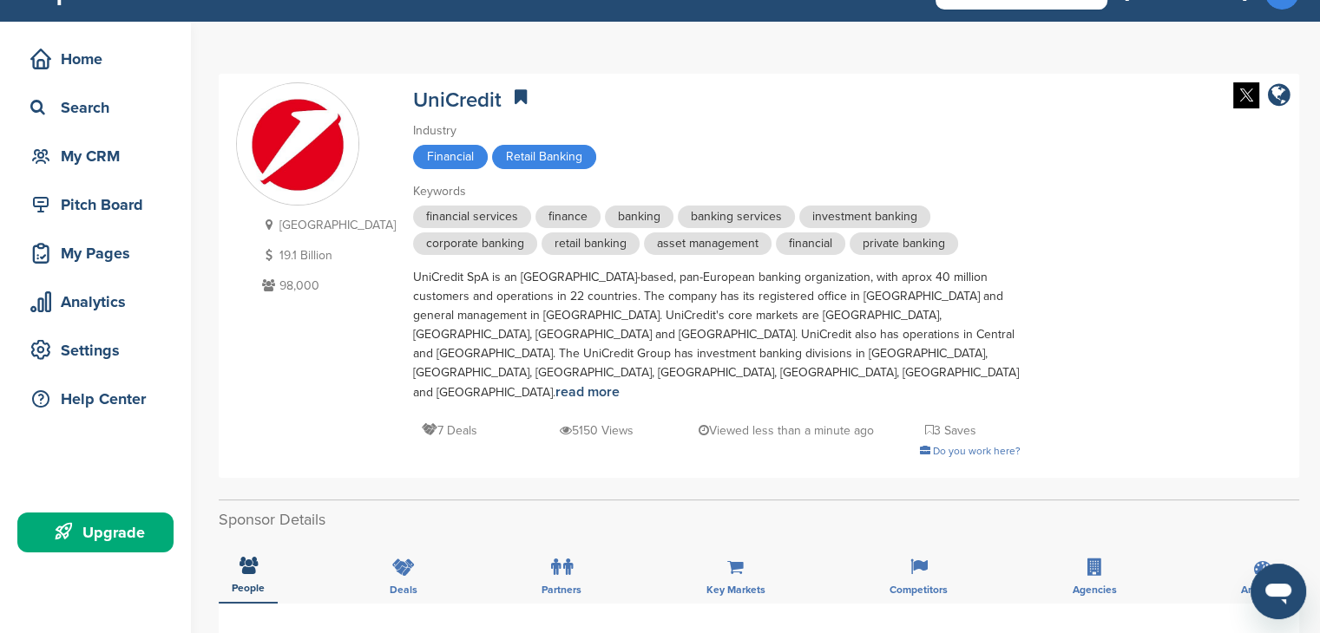
scroll to position [0, 0]
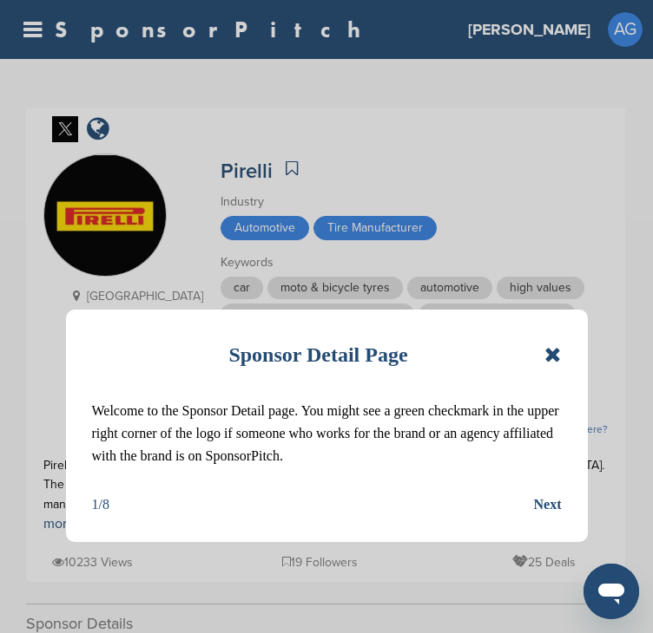
click at [548, 497] on div "Next" at bounding box center [548, 505] width 28 height 23
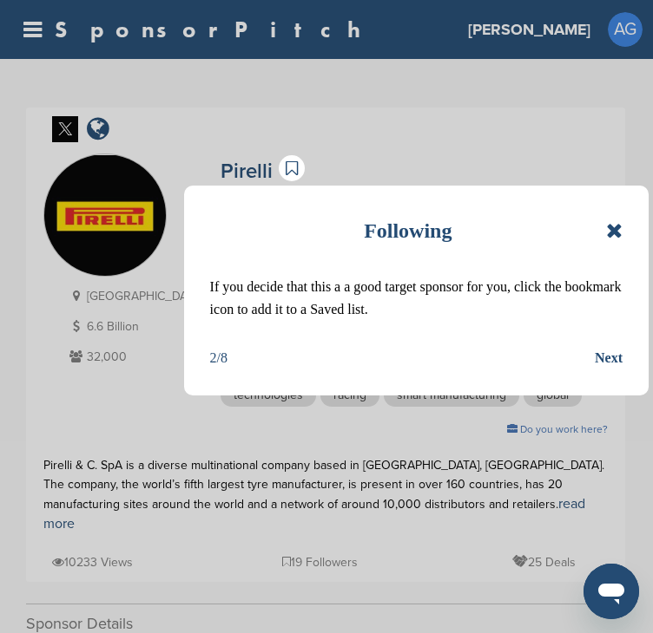
click at [614, 229] on icon at bounding box center [614, 230] width 16 height 21
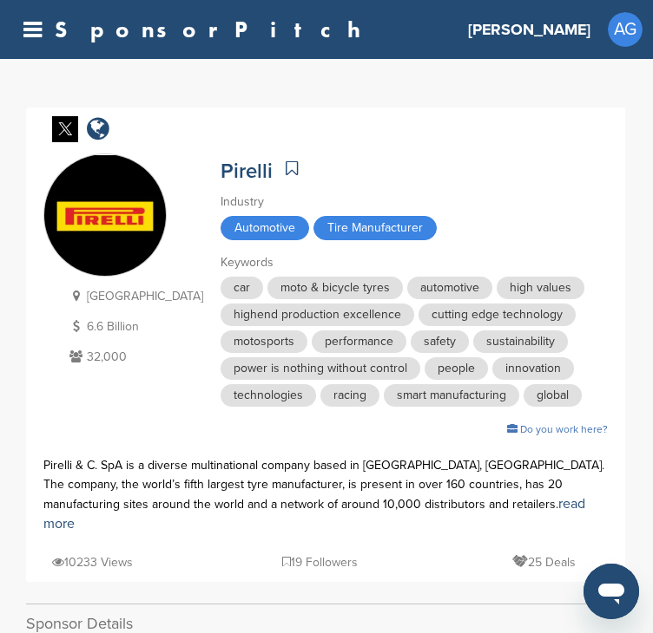
click at [281, 164] on div at bounding box center [292, 169] width 23 height 29
click at [281, 171] on div at bounding box center [292, 169] width 23 height 29
click at [281, 166] on div at bounding box center [292, 169] width 23 height 29
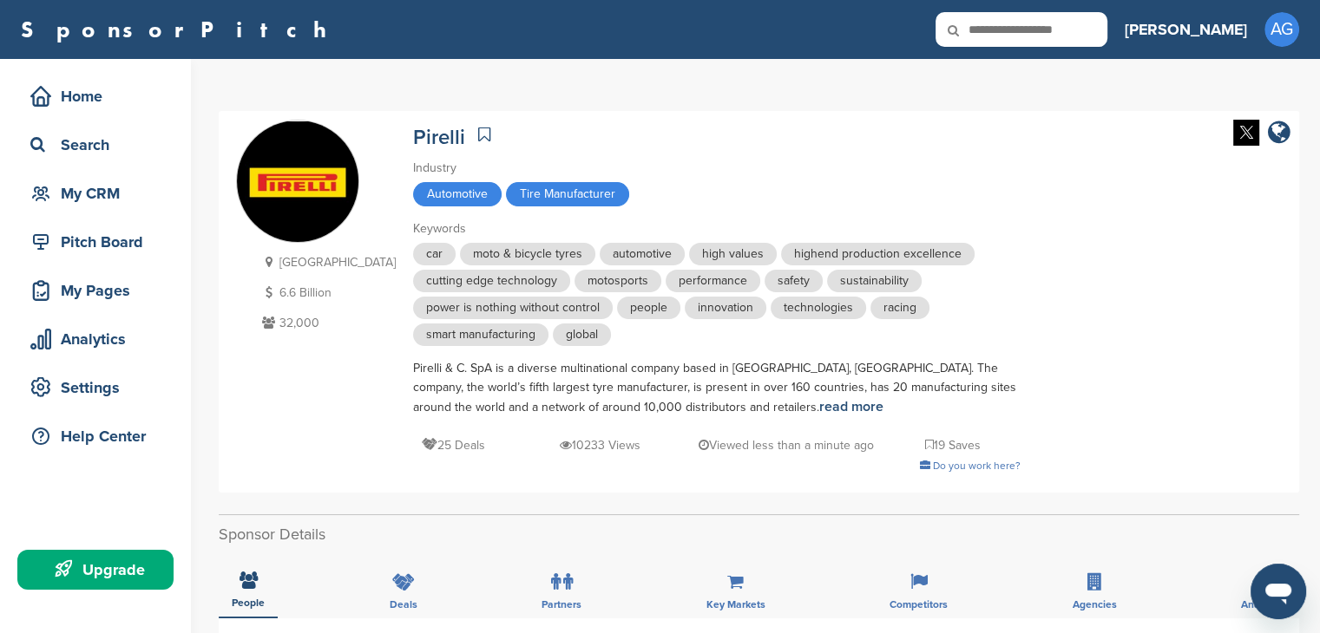
click at [474, 133] on div at bounding box center [485, 135] width 23 height 29
click at [652, 450] on div "Italy 6.6 Billion 32,000 Pirelli Industry Automotive Tire Manufacturer Keywords…" at bounding box center [759, 302] width 1046 height 364
click at [652, 421] on div "Italy 6.6 Billion 32,000 Pirelli Industry Automotive Tire Manufacturer Keywords…" at bounding box center [759, 302] width 1046 height 364
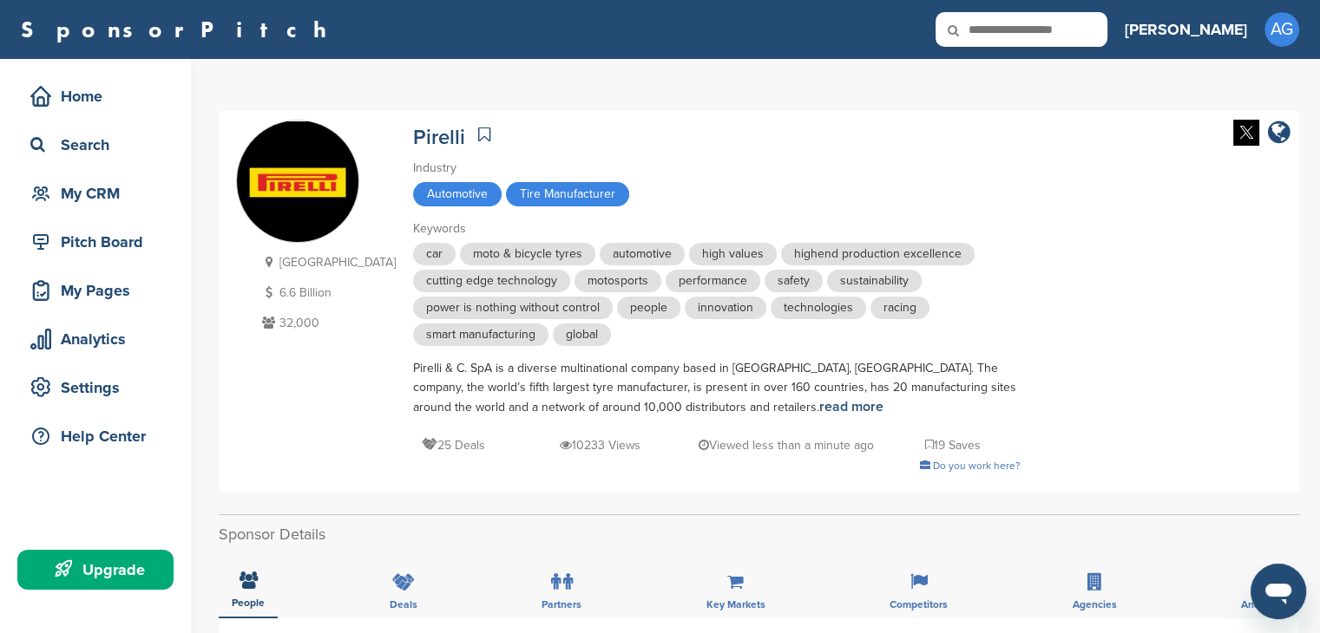
click at [652, 421] on div "Italy 6.6 Billion 32,000 Pirelli Industry Automotive Tire Manufacturer Keywords…" at bounding box center [759, 302] width 1046 height 364
click at [652, 444] on icon at bounding box center [929, 445] width 9 height 12
click at [474, 135] on div at bounding box center [485, 135] width 23 height 29
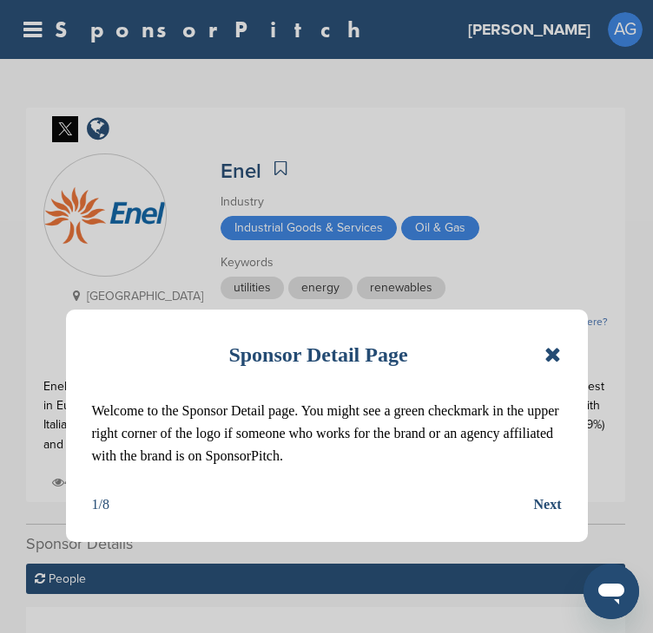
click at [560, 349] on icon at bounding box center [552, 355] width 16 height 21
click at [546, 359] on icon at bounding box center [552, 355] width 16 height 21
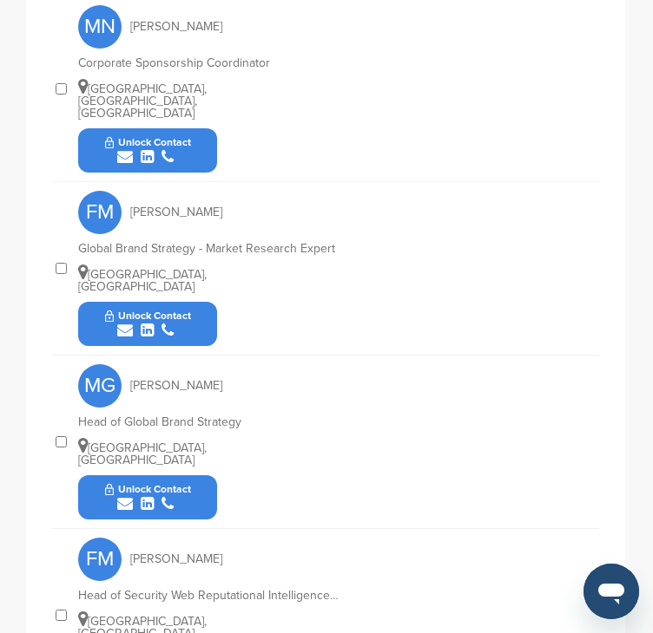
scroll to position [1076, 0]
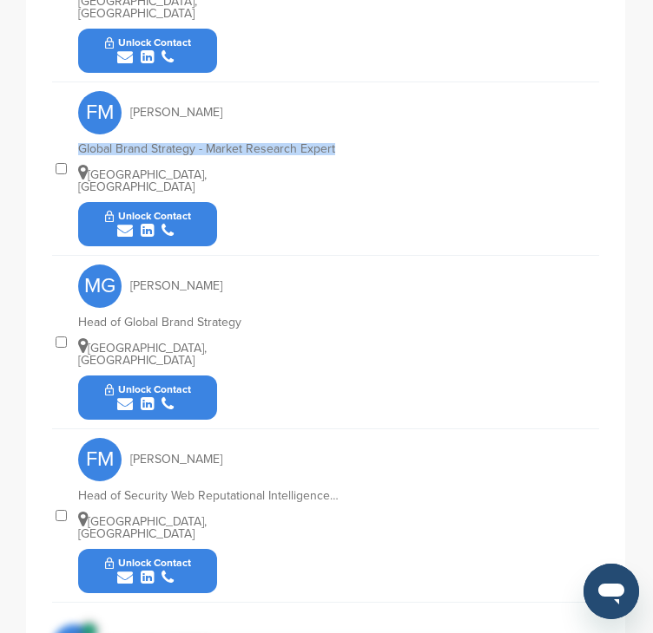
drag, startPoint x: 76, startPoint y: 122, endPoint x: 371, endPoint y: 126, distance: 294.2
click at [371, 126] on div "FM [PERSON_NAME] Global Brand Strategy - Market Research Expert [GEOGRAPHIC_DAT…" at bounding box center [325, 169] width 547 height 174
copy div "Global Brand Strategy - Market Research Expert"
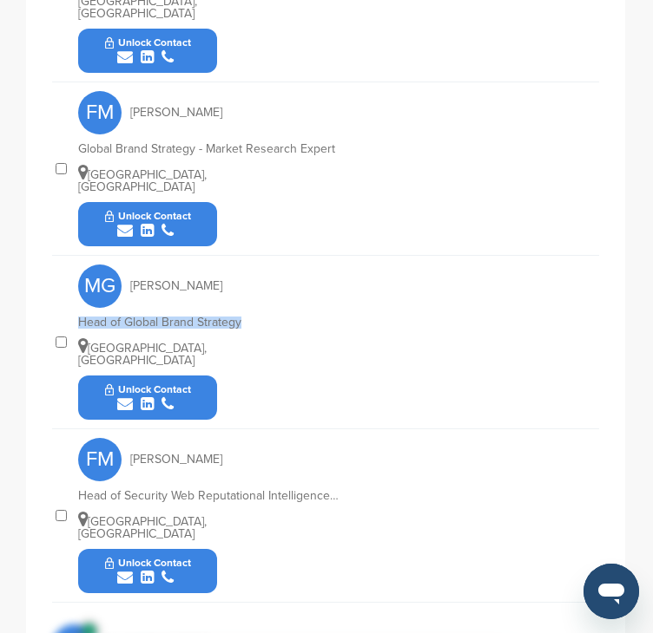
drag, startPoint x: 76, startPoint y: 284, endPoint x: 260, endPoint y: 294, distance: 184.3
click at [260, 294] on div "MG [PERSON_NAME] Head of Global Brand Strategy [GEOGRAPHIC_DATA], [GEOGRAPHIC_D…" at bounding box center [325, 343] width 547 height 174
copy div "Head of Global Brand Strategy"
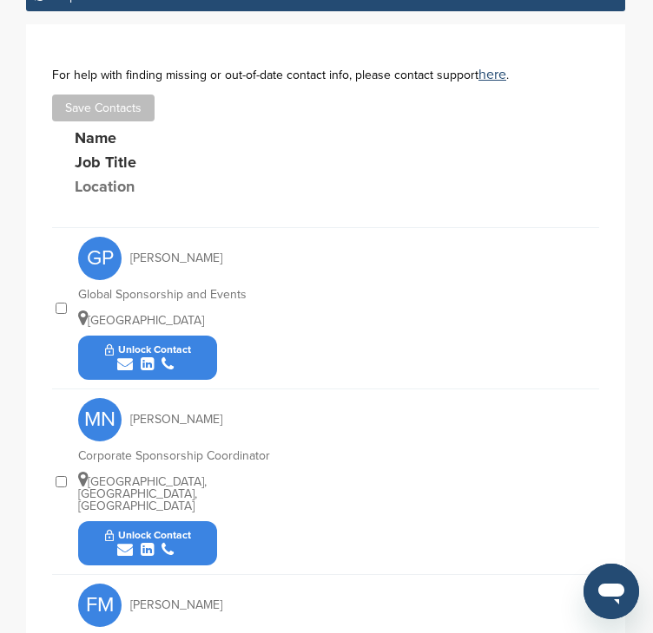
scroll to position [560, 0]
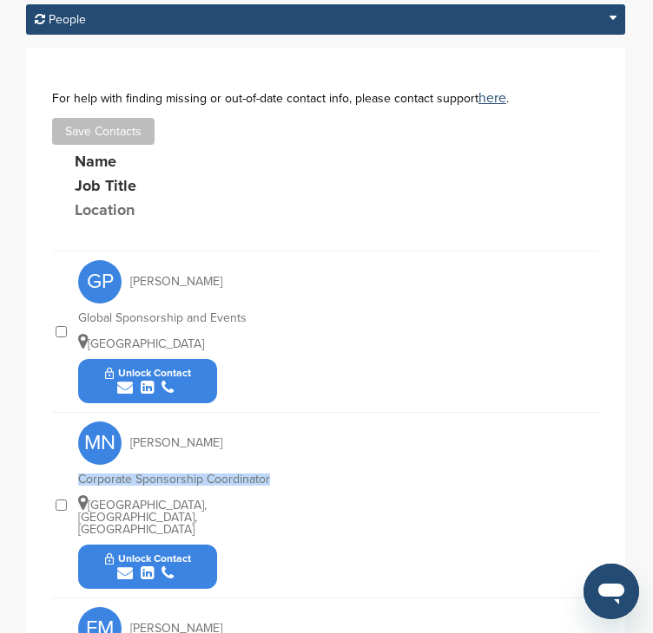
drag, startPoint x: 75, startPoint y: 475, endPoint x: 287, endPoint y: 490, distance: 213.2
click at [287, 490] on div "MN Mariapia Noia Corporate Sponsorship Coordinator Rome, Lazio, Italy Unlock Co…" at bounding box center [325, 506] width 547 height 186
copy div "Corporate Sponsorship Coordinator"
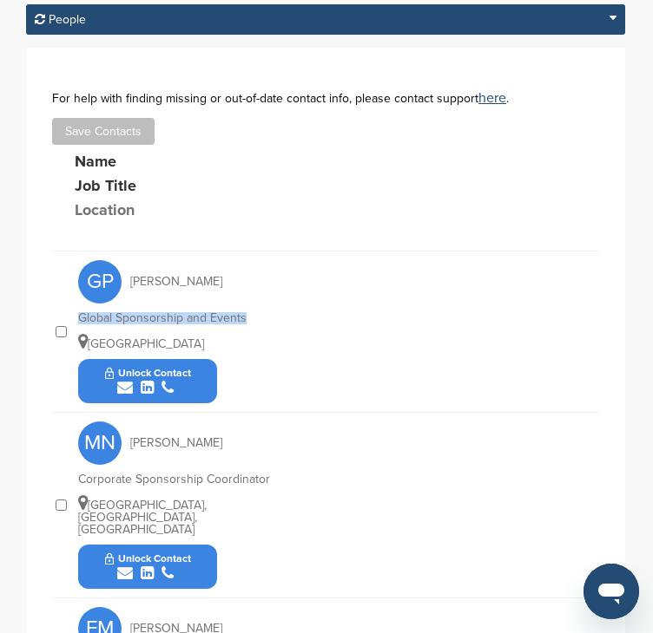
drag, startPoint x: 80, startPoint y: 313, endPoint x: 257, endPoint y: 310, distance: 177.1
click at [257, 312] on div "Global Sponsorship and Events" at bounding box center [208, 318] width 260 height 12
copy div "Global Sponsorship and Events"
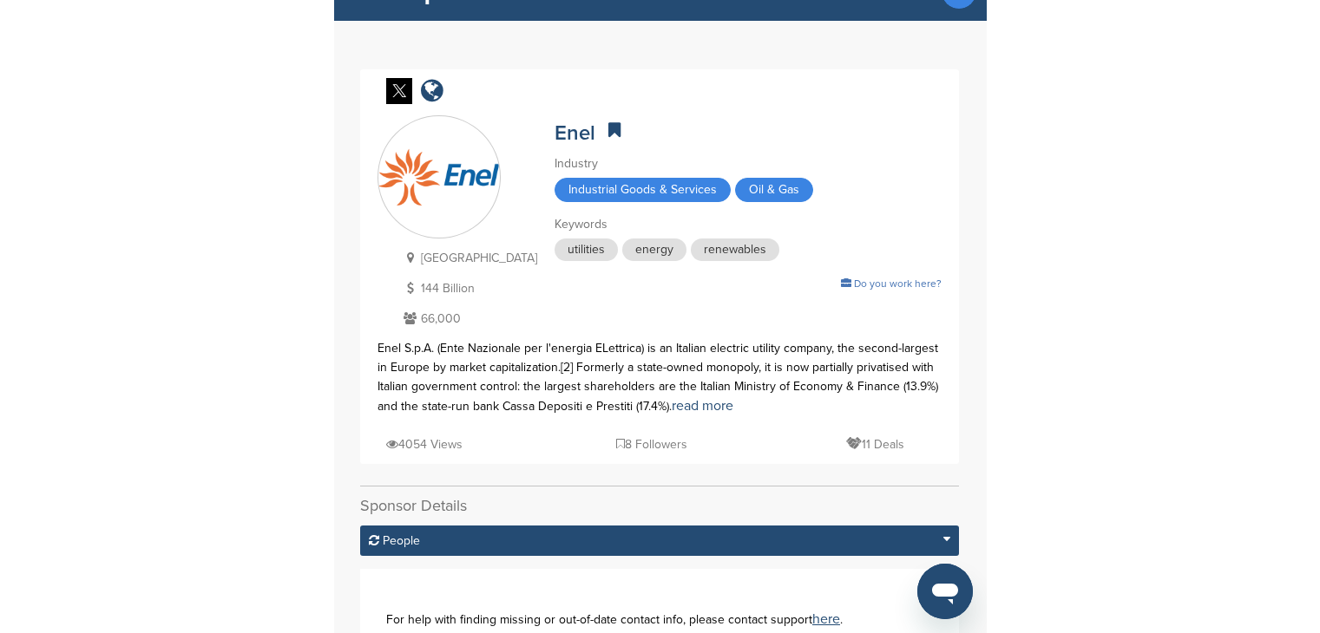
scroll to position [0, 0]
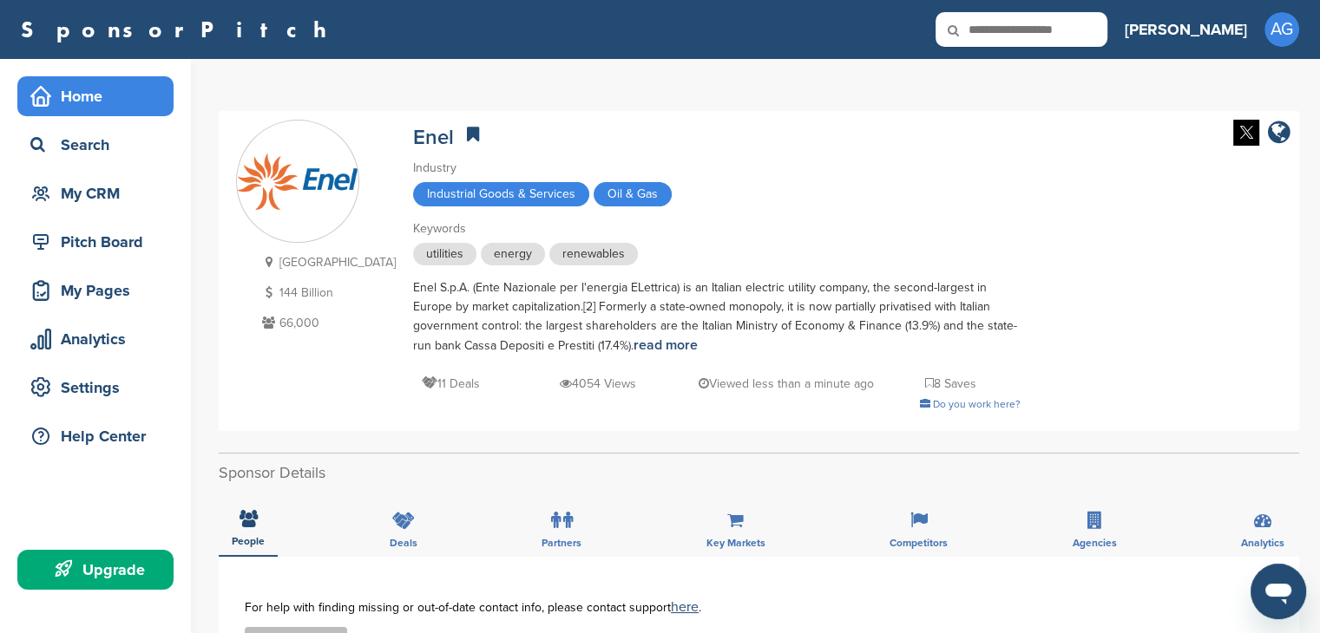
click at [116, 112] on div "Home" at bounding box center [95, 96] width 156 height 40
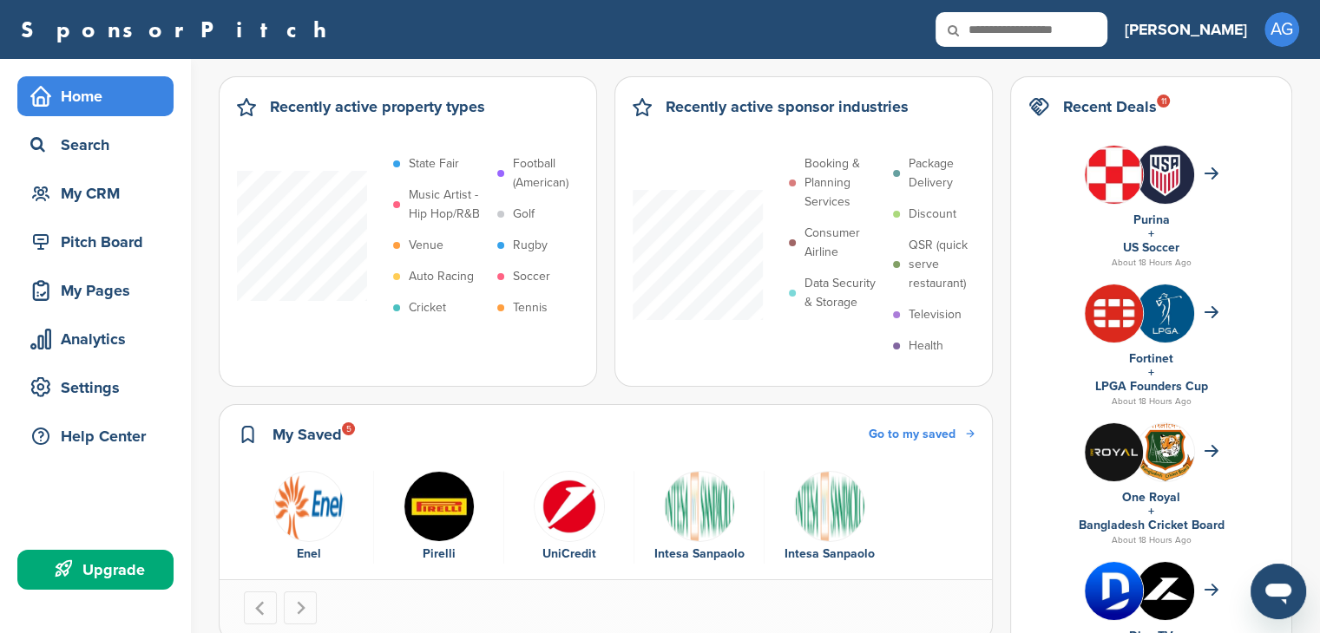
click at [827, 527] on img "5 of 5" at bounding box center [829, 506] width 71 height 71
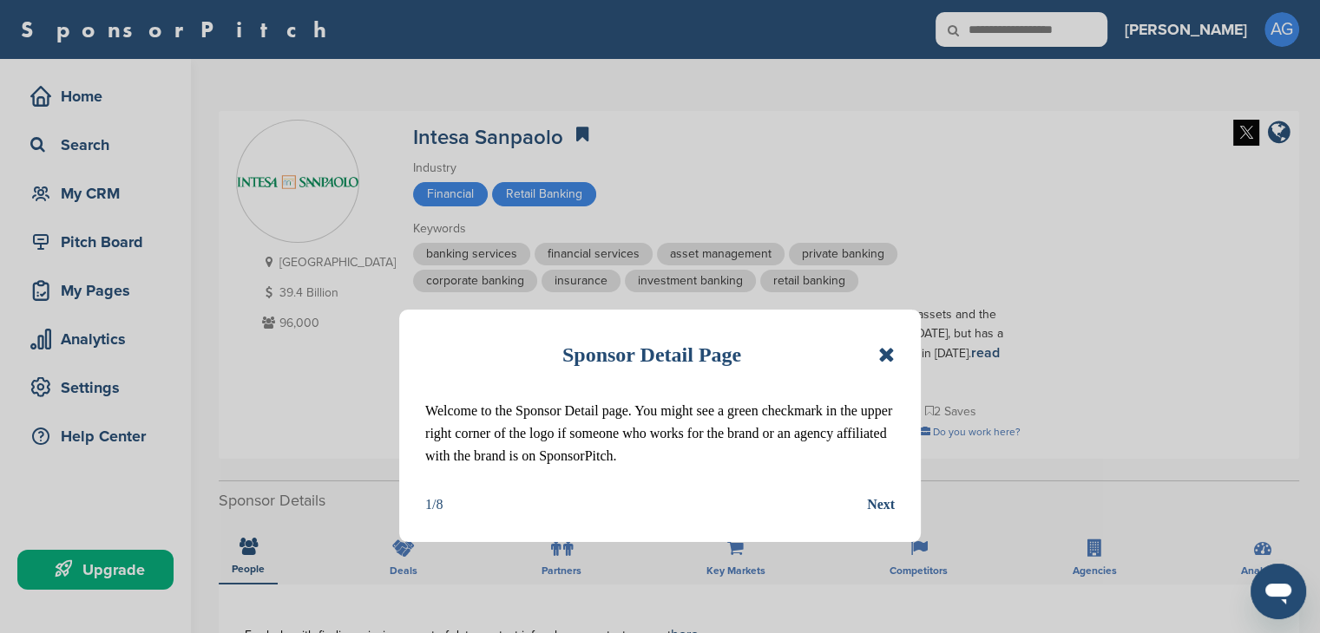
click at [889, 358] on icon at bounding box center [886, 355] width 16 height 21
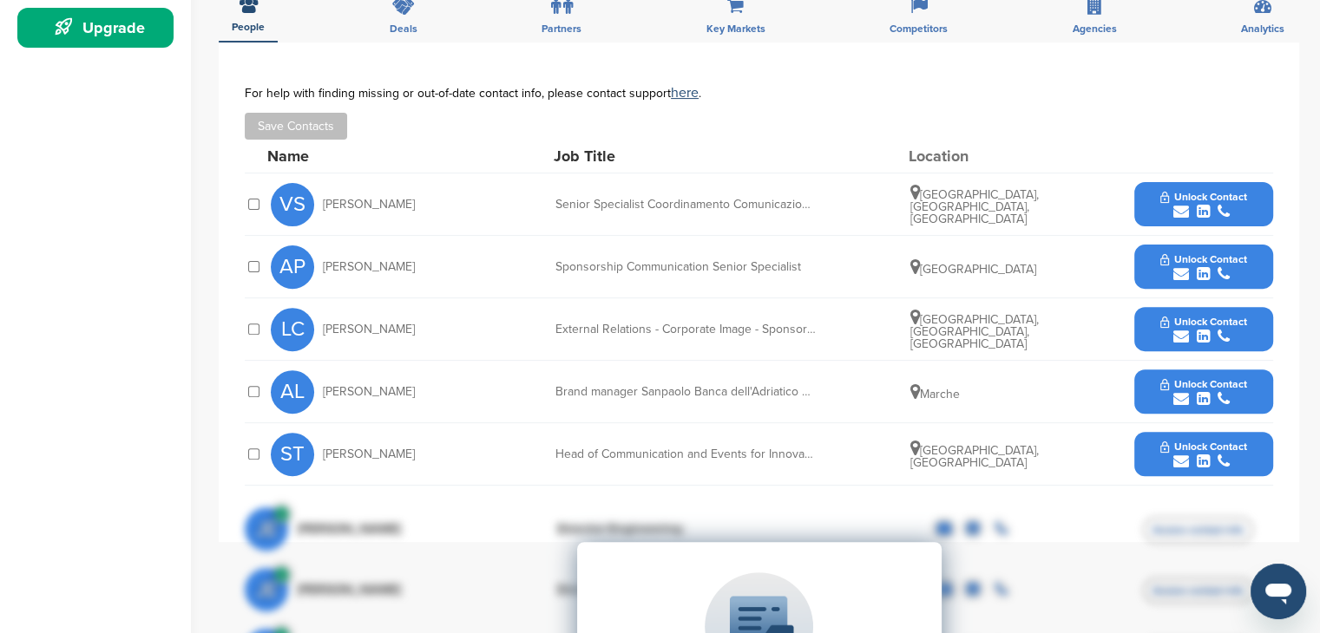
scroll to position [550, 0]
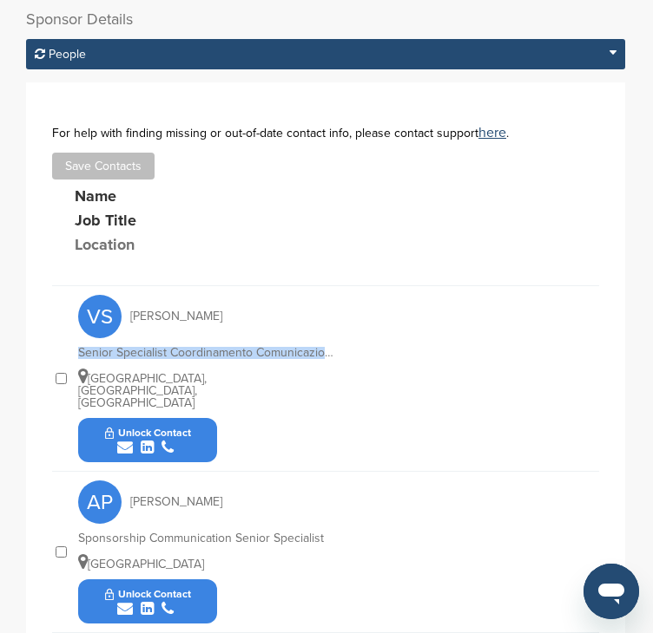
drag, startPoint x: 76, startPoint y: 353, endPoint x: 370, endPoint y: 362, distance: 293.4
click at [370, 362] on div "VS Valentina Salerno Senior Specialist Coordinamento Comunicazione sui Territor…" at bounding box center [325, 379] width 547 height 186
click at [370, 362] on div "VS Valentina Salerno Senior Specialist Coordinamento Comunicazione sui Territor…" at bounding box center [338, 378] width 521 height 185
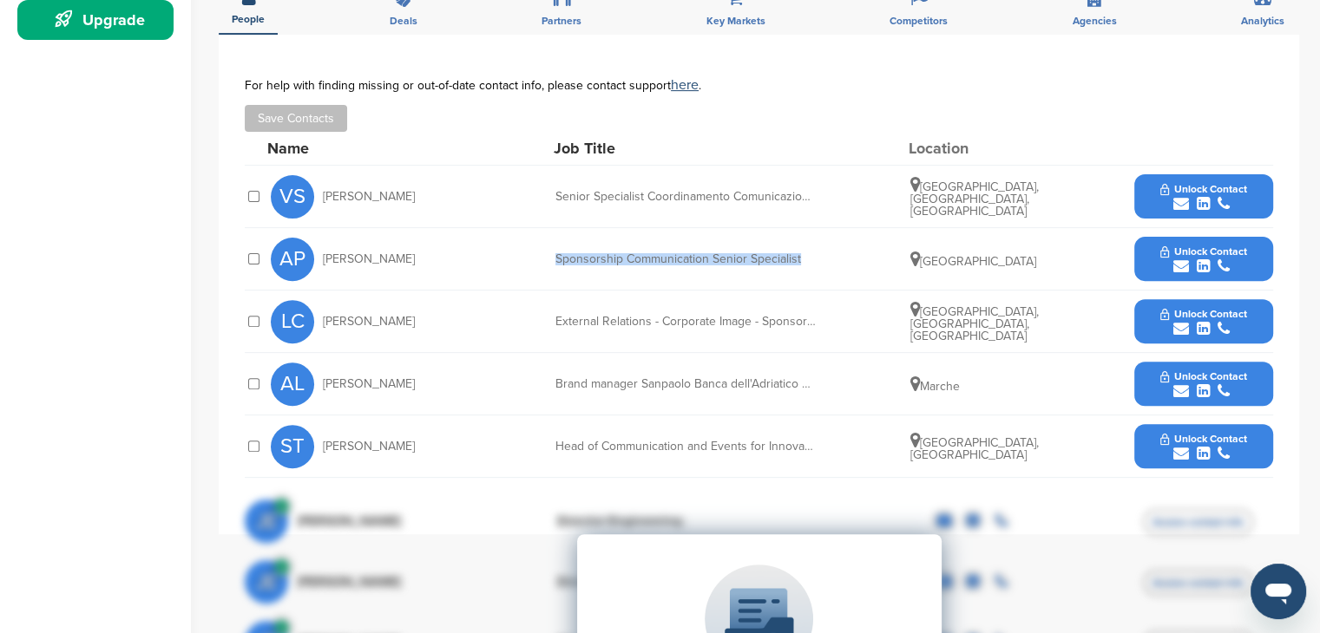
drag, startPoint x: 545, startPoint y: 255, endPoint x: 802, endPoint y: 272, distance: 257.4
click at [802, 272] on div "AP Alessandra Pastori Sponsorship Communication Senior Specialist Italy Unlock …" at bounding box center [772, 259] width 1002 height 62
copy div "Sponsorship Communication Senior Specialist"
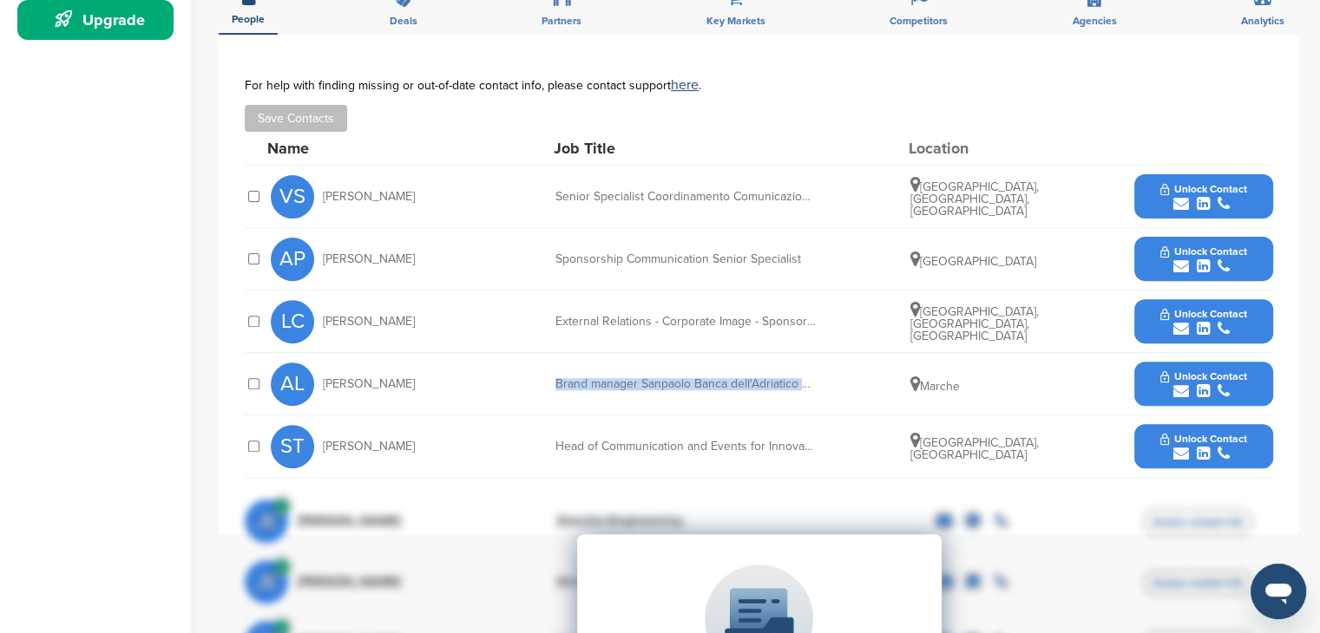
drag, startPoint x: 552, startPoint y: 385, endPoint x: 854, endPoint y: 390, distance: 302.0
click at [854, 390] on div "AL Alfonso Liberi Brand manager Sanpaolo Banca dell'Adriatico Spa Marche Unlock…" at bounding box center [772, 384] width 1002 height 62
copy div "Brand manager Sanpaolo Banca dell'Adriatico Spa"
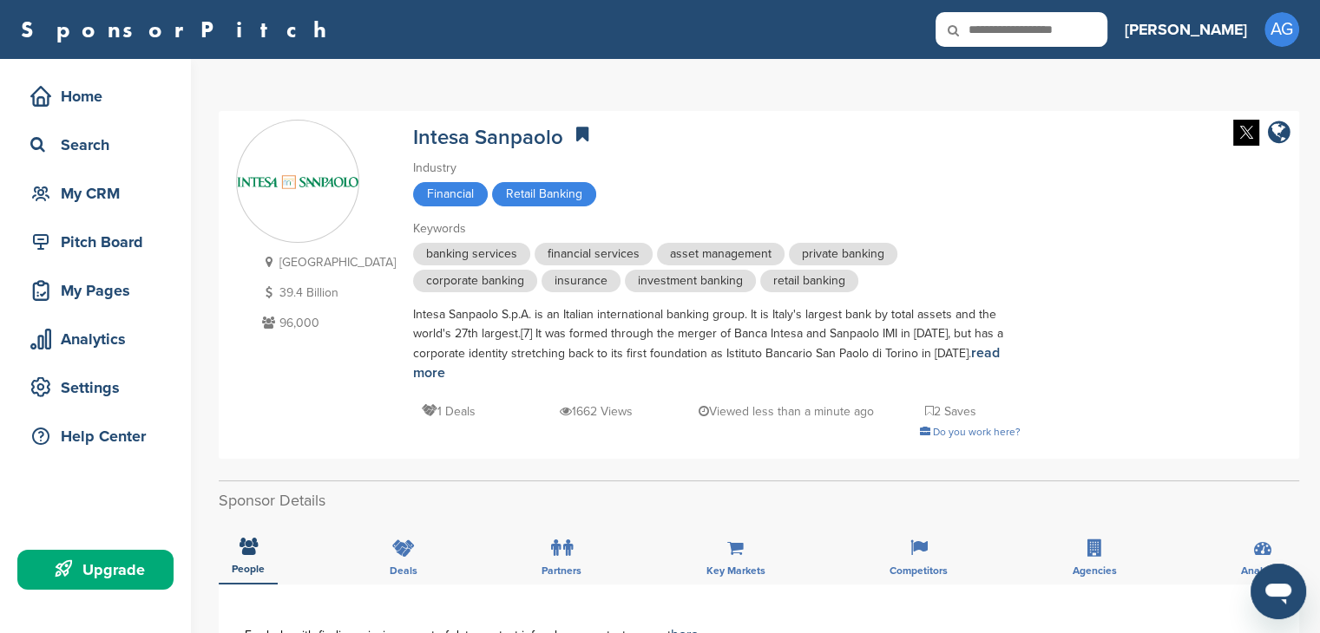
click at [576, 131] on icon at bounding box center [582, 134] width 12 height 17
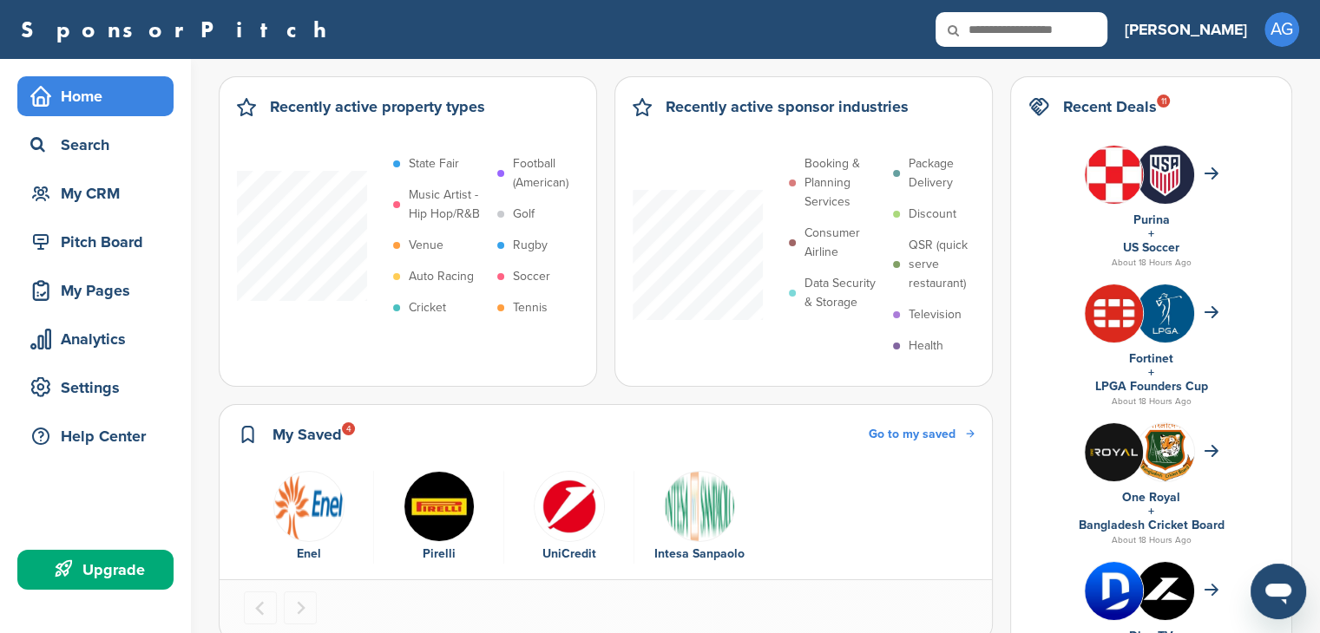
click at [559, 513] on img "3 of 4" at bounding box center [569, 506] width 71 height 71
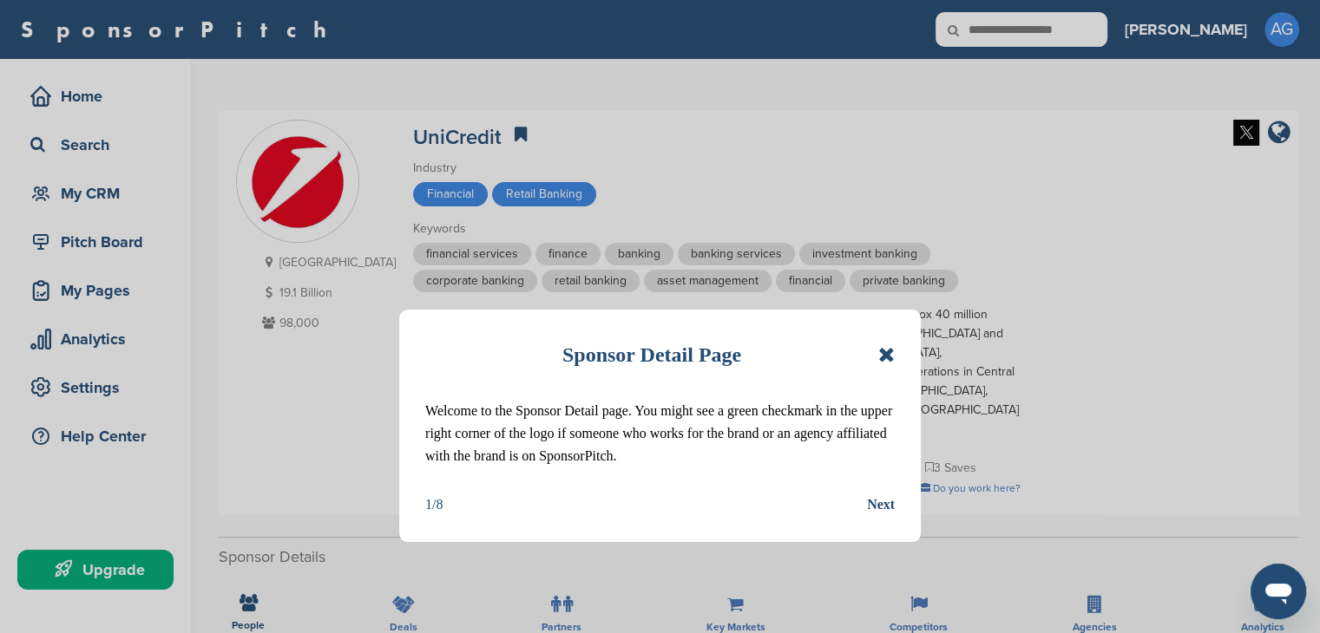
click at [883, 355] on icon at bounding box center [886, 355] width 16 height 21
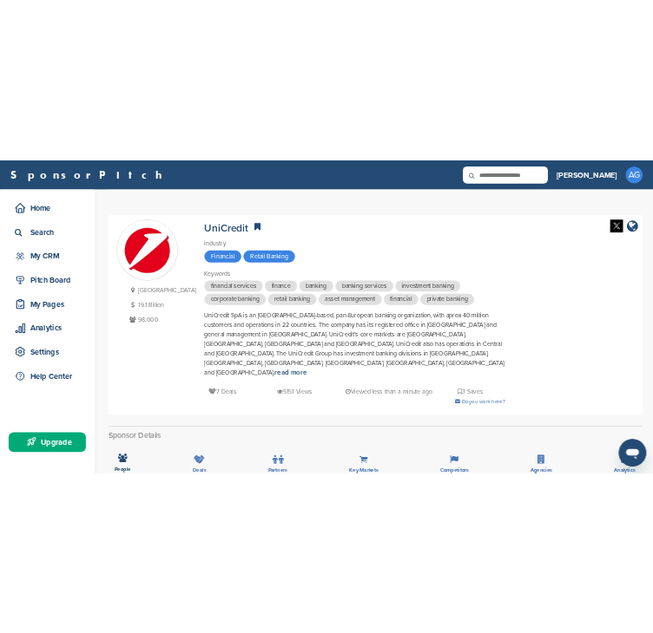
scroll to position [554, 0]
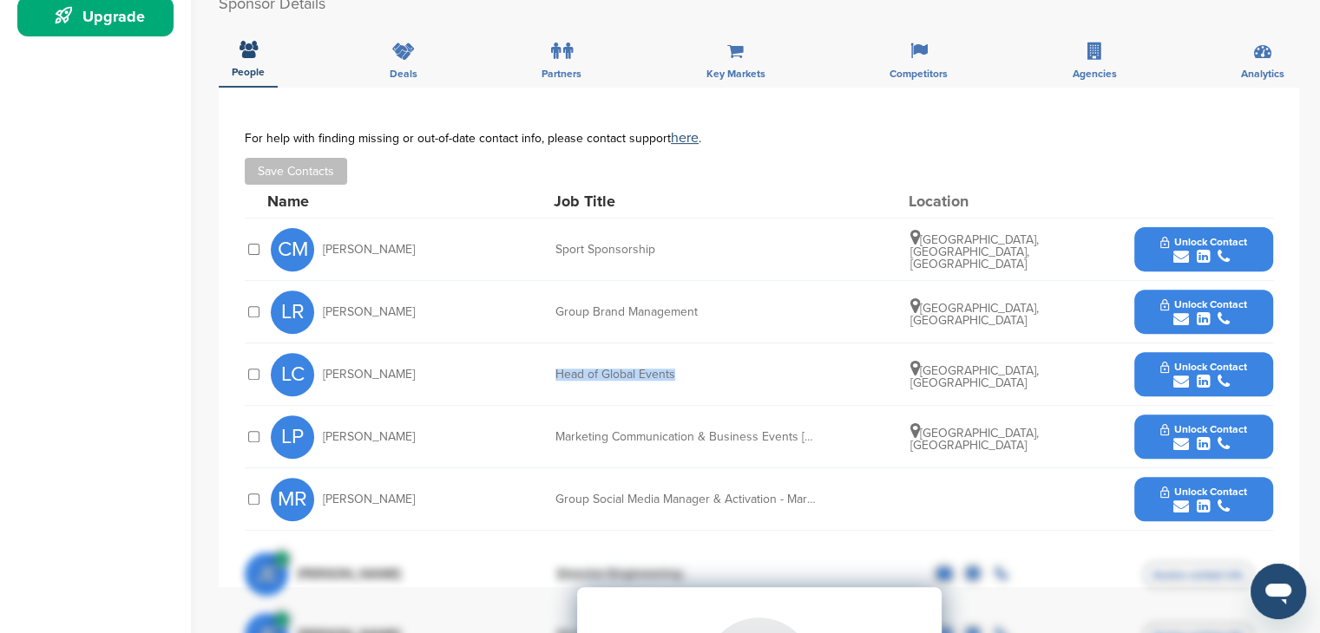
drag, startPoint x: 555, startPoint y: 335, endPoint x: 701, endPoint y: 342, distance: 146.8
click at [701, 344] on div "LC Laura Cimpanelli Head of Global Events Milan, Lombardy Unlock Contact" at bounding box center [772, 375] width 1002 height 62
copy div "Head of Global Events"
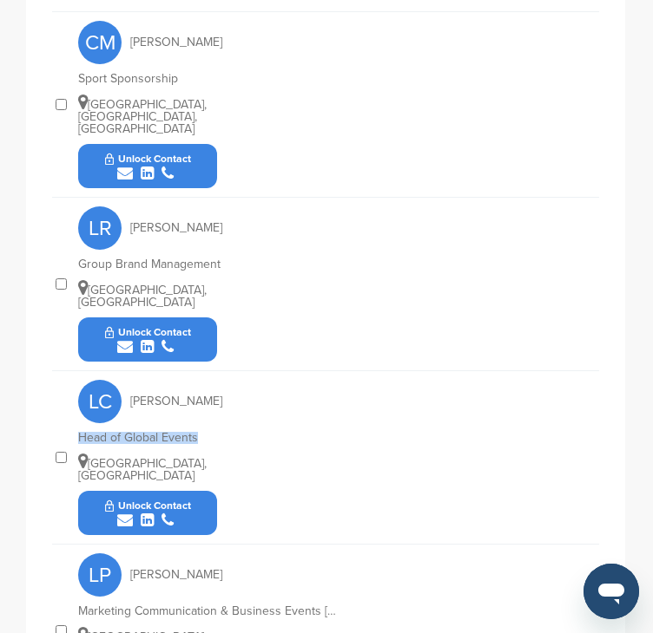
scroll to position [887, 0]
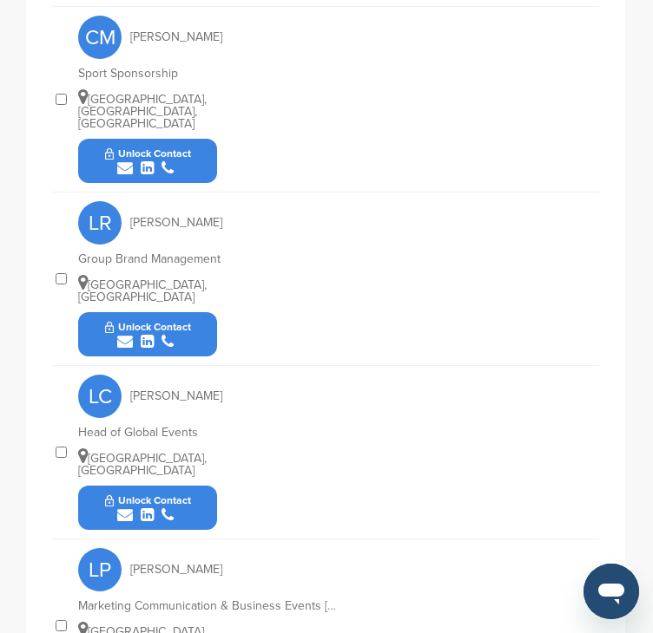
click at [81, 601] on div "Marketing Communication & Business Events Italy" at bounding box center [208, 607] width 260 height 12
drag, startPoint x: 81, startPoint y: 528, endPoint x: 277, endPoint y: 528, distance: 196.1
click at [277, 601] on div "Marketing Communication & Business Events Italy" at bounding box center [208, 607] width 260 height 12
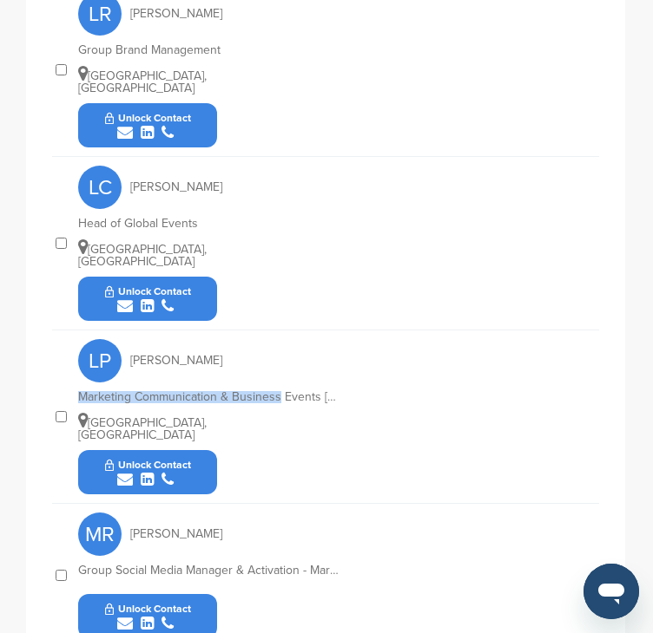
scroll to position [1167, 0]
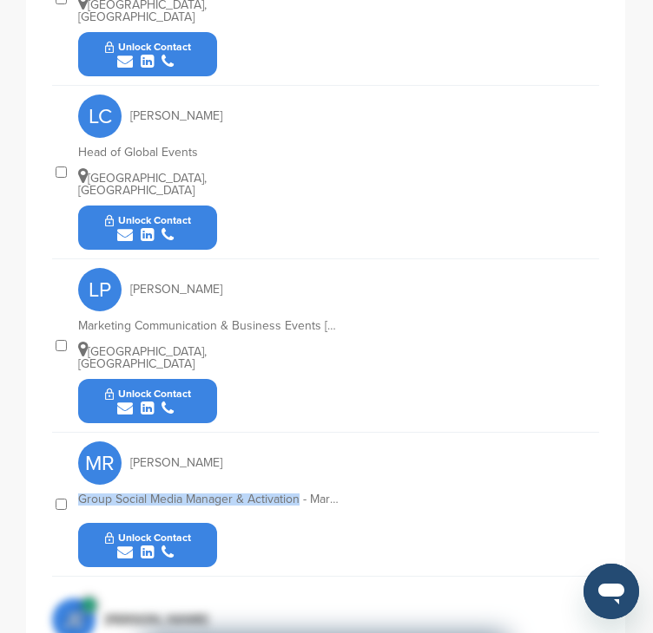
drag, startPoint x: 78, startPoint y: 409, endPoint x: 299, endPoint y: 414, distance: 220.5
click at [299, 494] on div "Group Social Media Manager & Activation - Marketing & Communication" at bounding box center [208, 500] width 260 height 12
copy div "Group Social Media Manager & Activation"
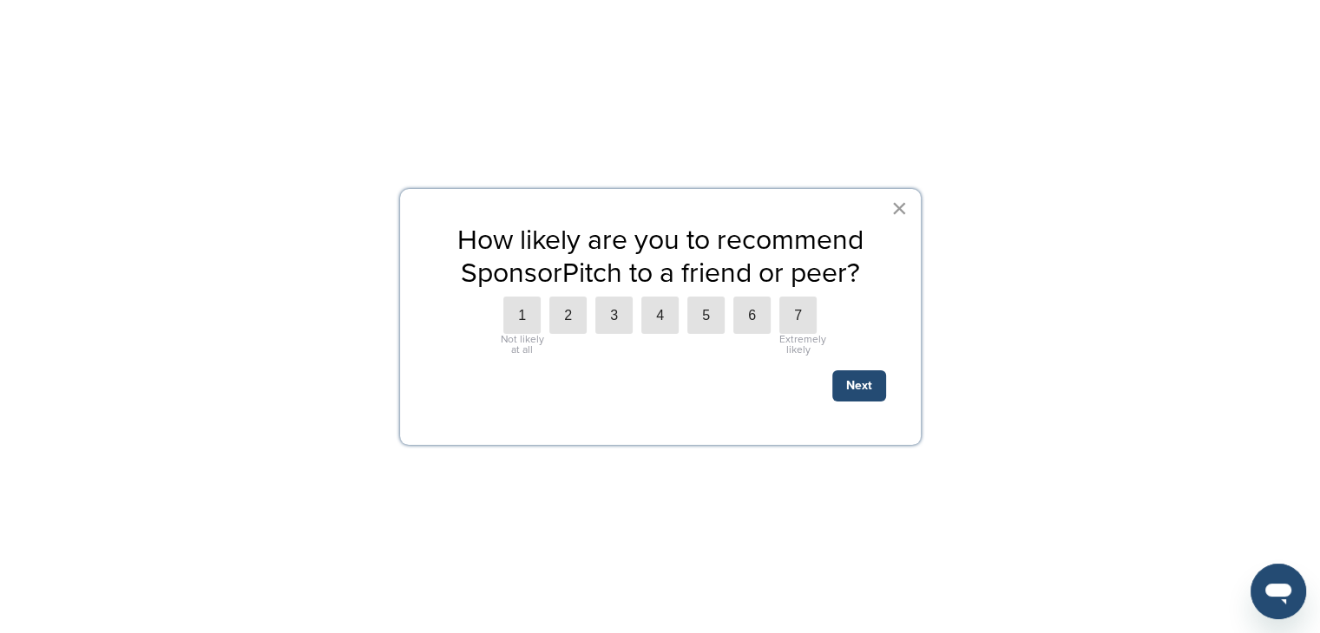
click at [652, 209] on button "×" at bounding box center [899, 208] width 16 height 28
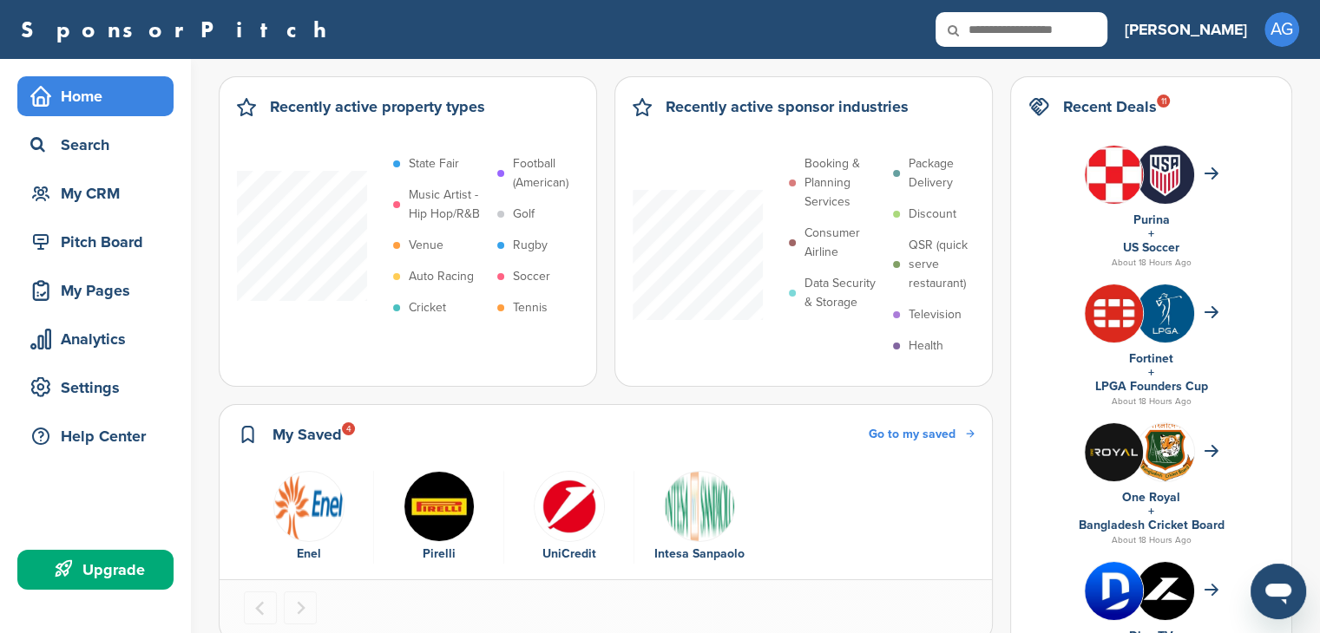
click at [430, 517] on img "2 of 4" at bounding box center [439, 506] width 71 height 71
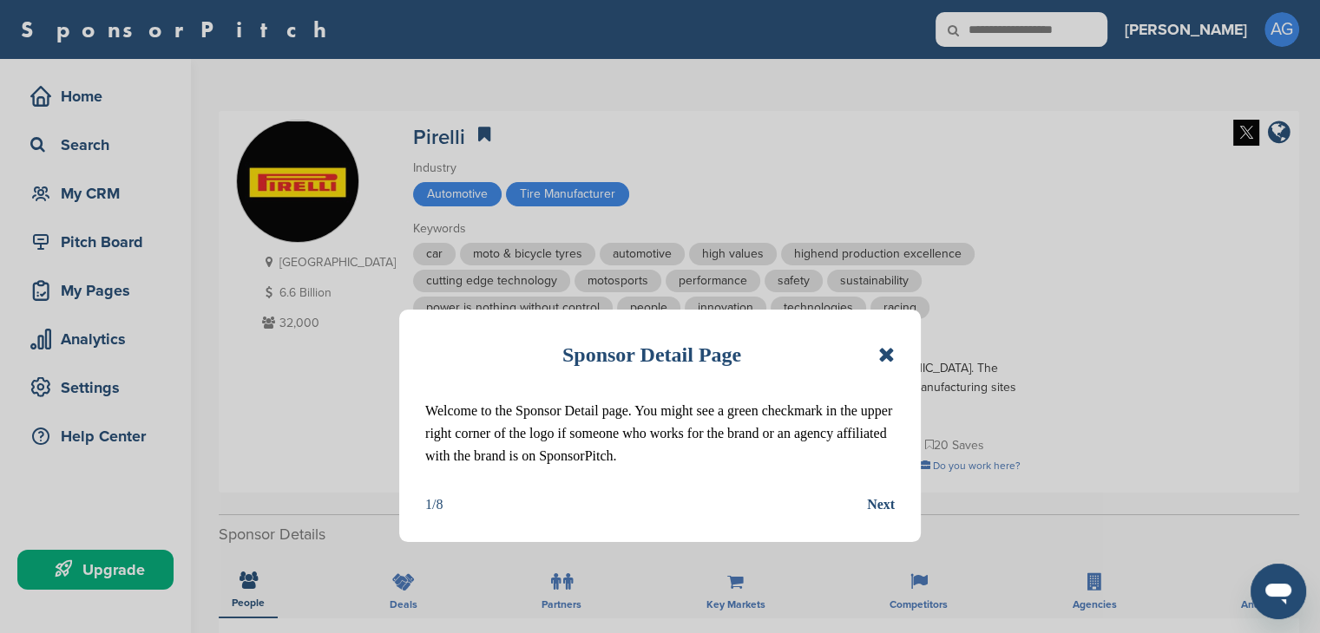
click at [876, 364] on div "Sponsor Detail Page" at bounding box center [659, 355] width 469 height 38
click at [892, 361] on icon at bounding box center [886, 355] width 16 height 21
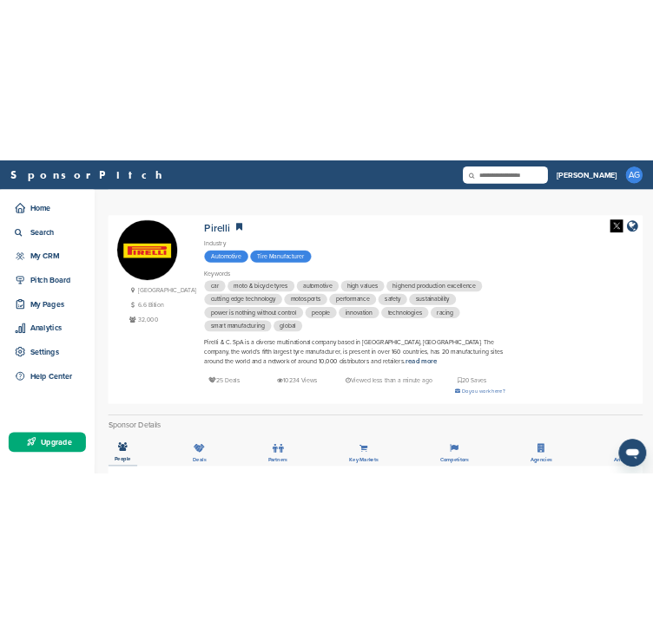
scroll to position [554, 0]
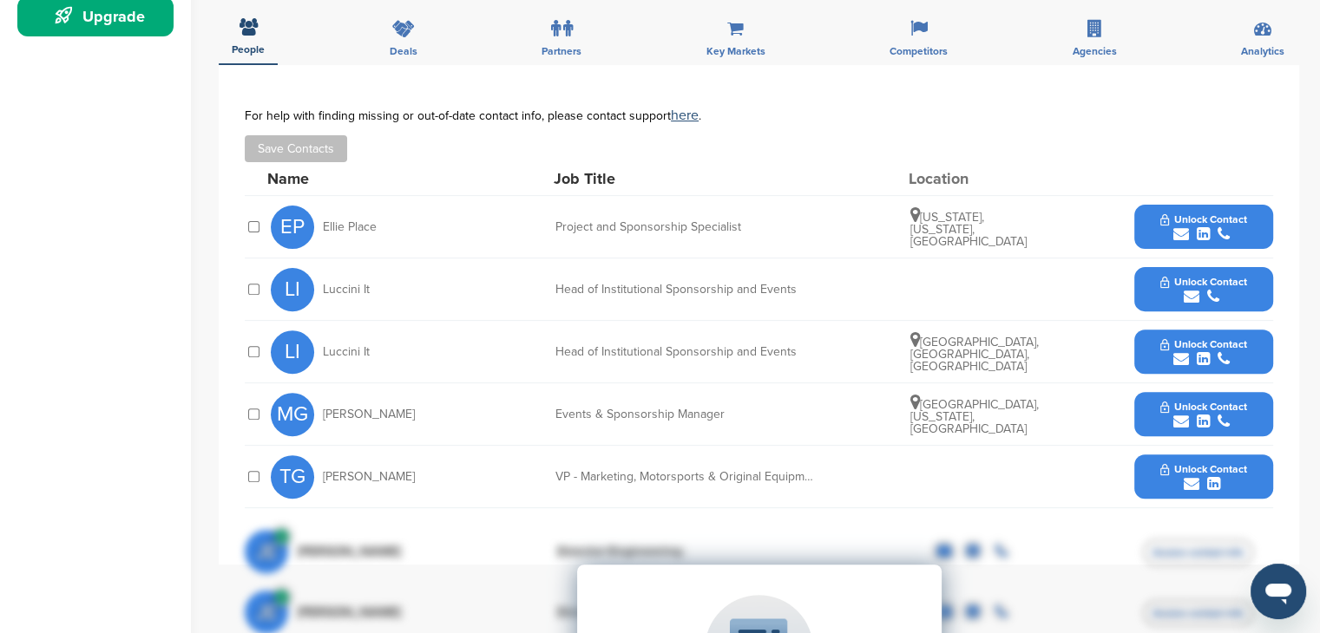
click at [727, 292] on div "Head of Institutional Sponsorship and Events" at bounding box center [685, 290] width 260 height 12
click at [649, 226] on div "Project and Sponsorship Specialist" at bounding box center [685, 227] width 260 height 12
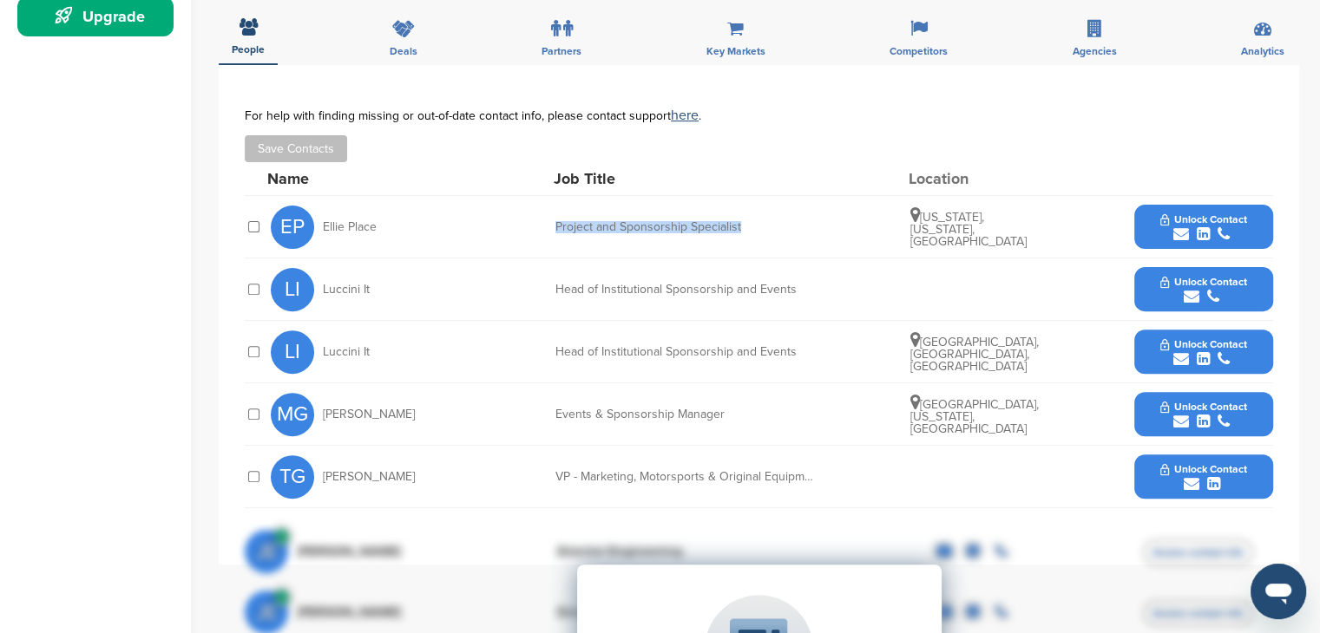
click at [649, 226] on div "Project and Sponsorship Specialist" at bounding box center [685, 227] width 260 height 12
copy div "Project and Sponsorship Specialist"
click at [621, 348] on div "Head of Institutional Sponsorship and Events" at bounding box center [685, 352] width 260 height 12
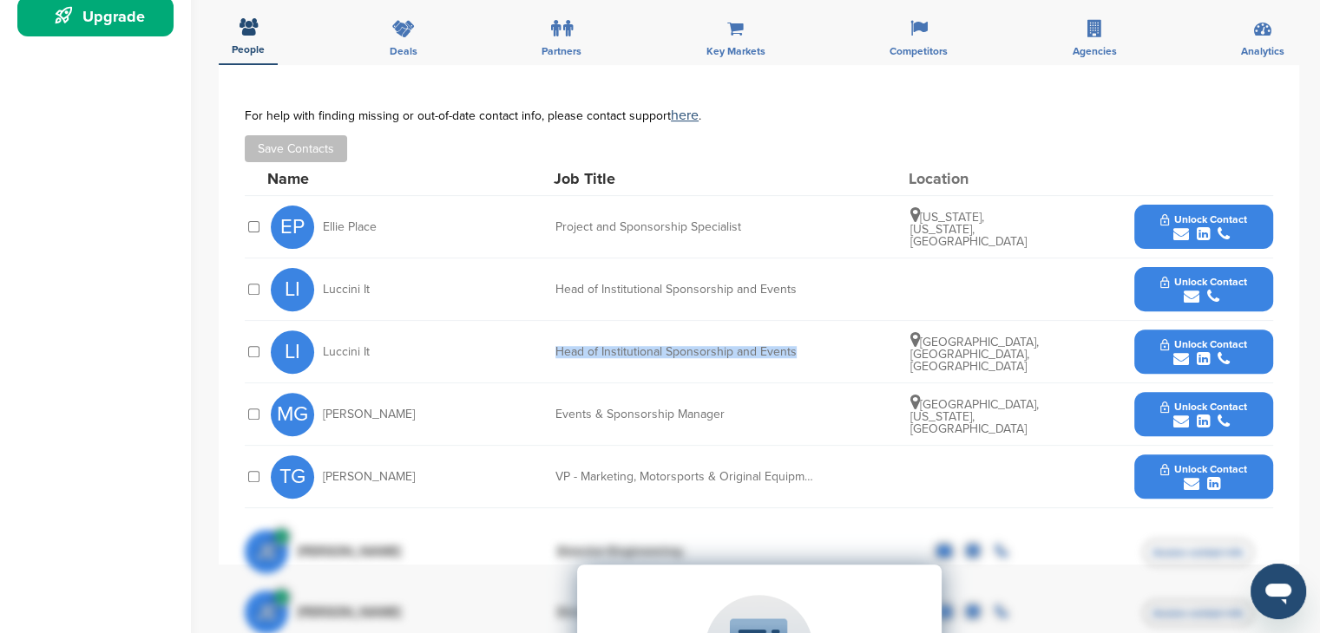
click at [621, 348] on div "Head of Institutional Sponsorship and Events" at bounding box center [685, 352] width 260 height 12
copy div "Head of Institutional Sponsorship and Events"
